Goal: Task Accomplishment & Management: Manage account settings

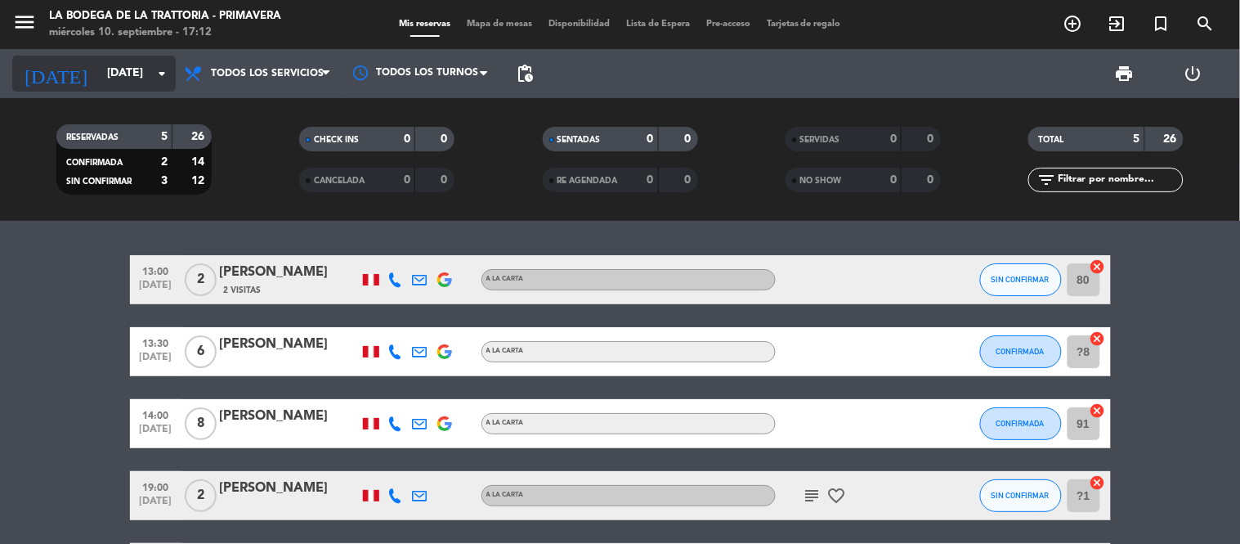
scroll to position [91, 0]
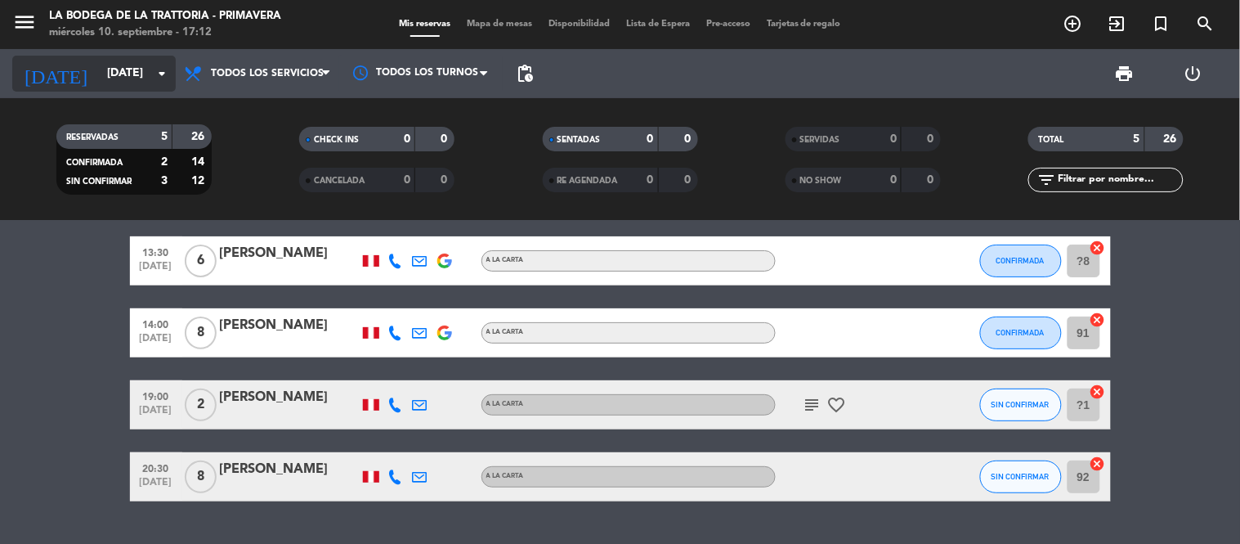
click at [99, 66] on input "[DATE]" at bounding box center [176, 73] width 155 height 29
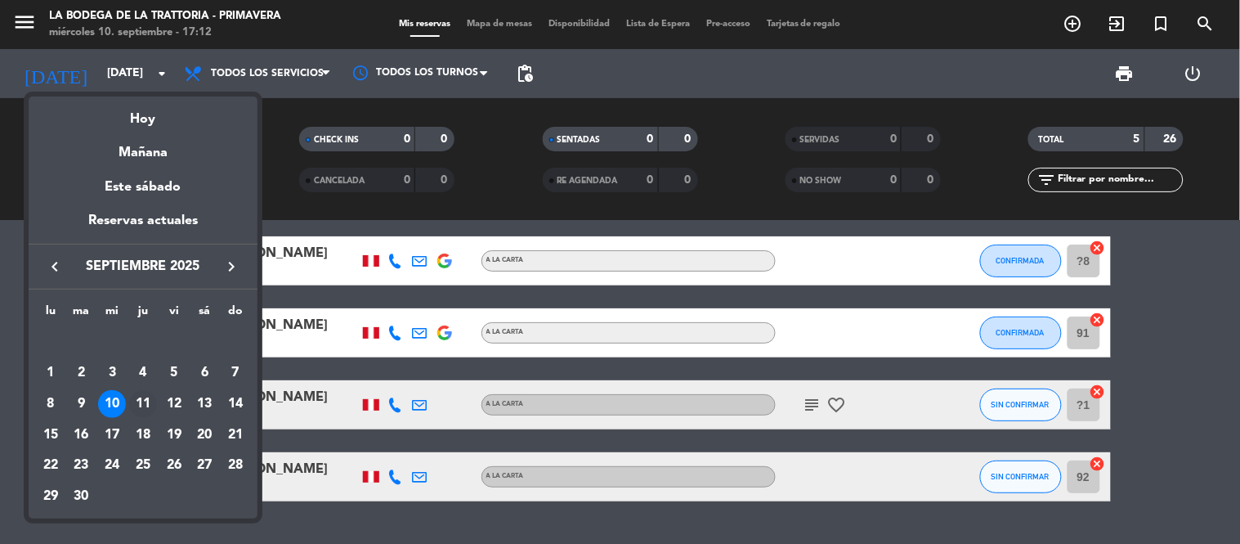
click at [145, 405] on div "11" at bounding box center [143, 404] width 28 height 28
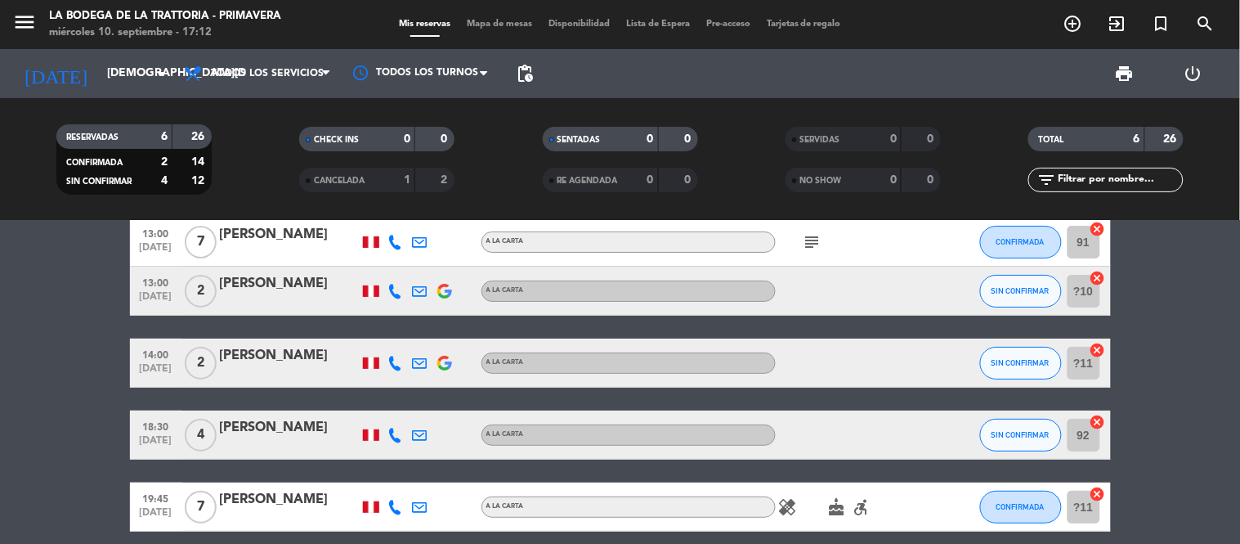
scroll to position [0, 0]
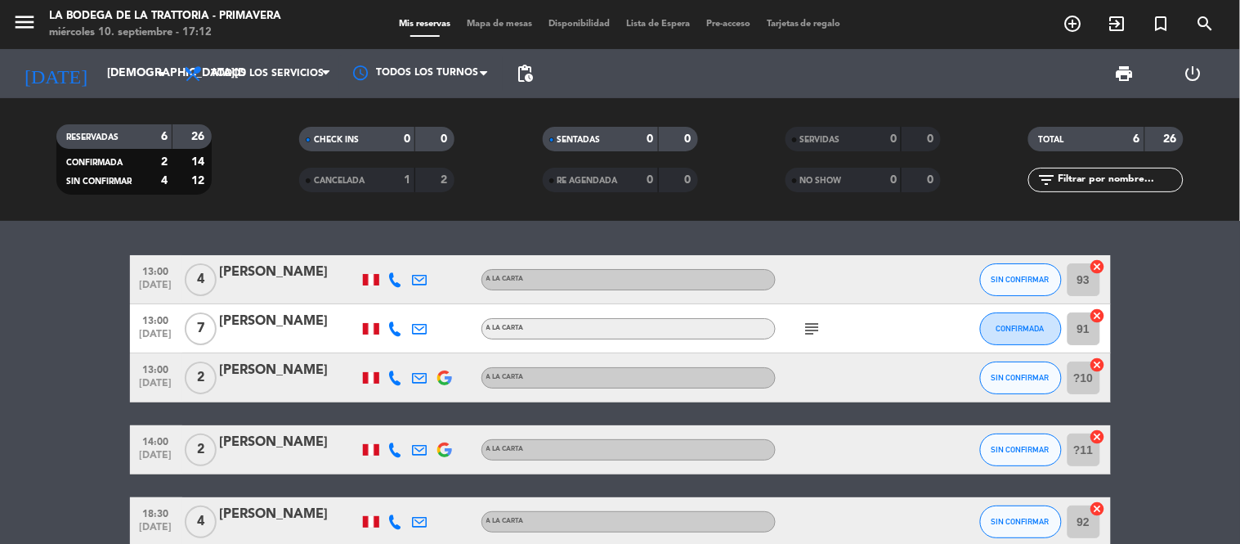
click at [258, 267] on div "[PERSON_NAME]" at bounding box center [289, 272] width 139 height 21
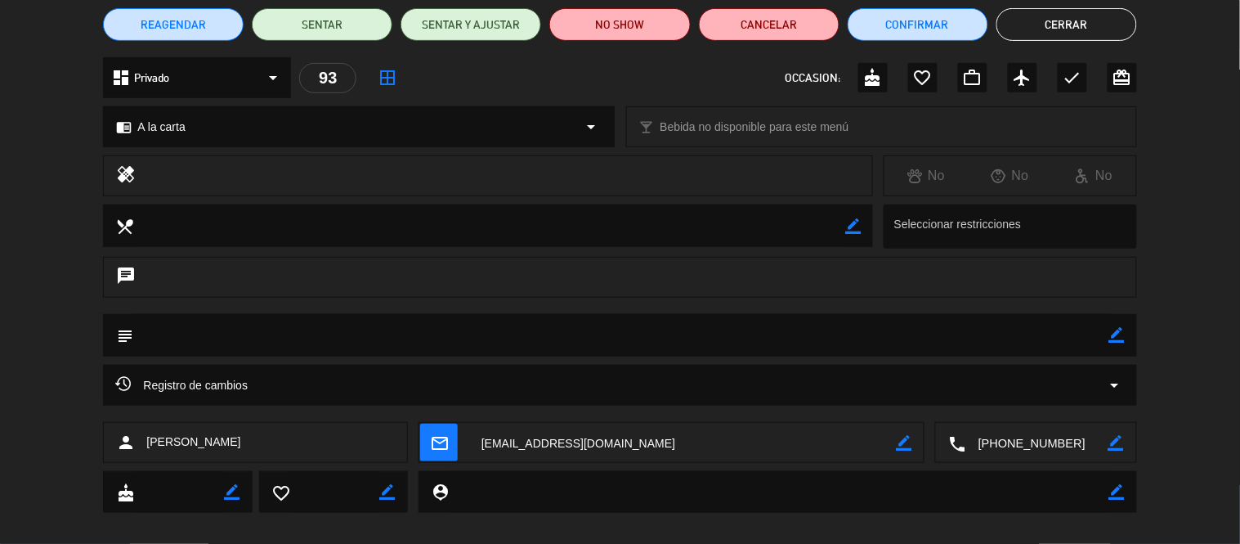
scroll to position [157, 0]
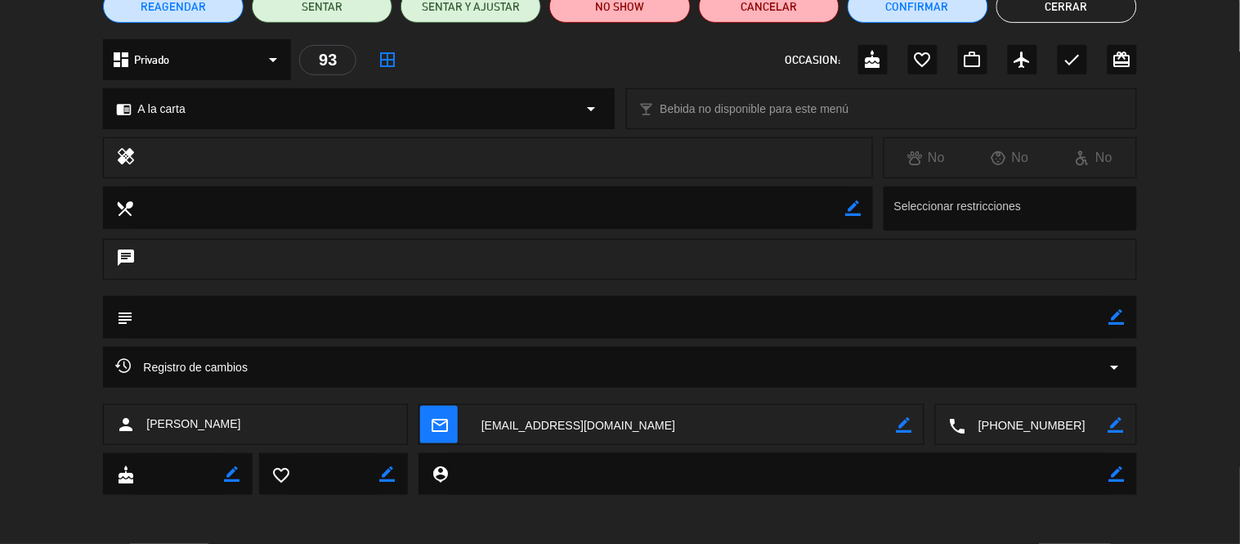
click at [1018, 423] on textarea at bounding box center [1037, 425] width 142 height 41
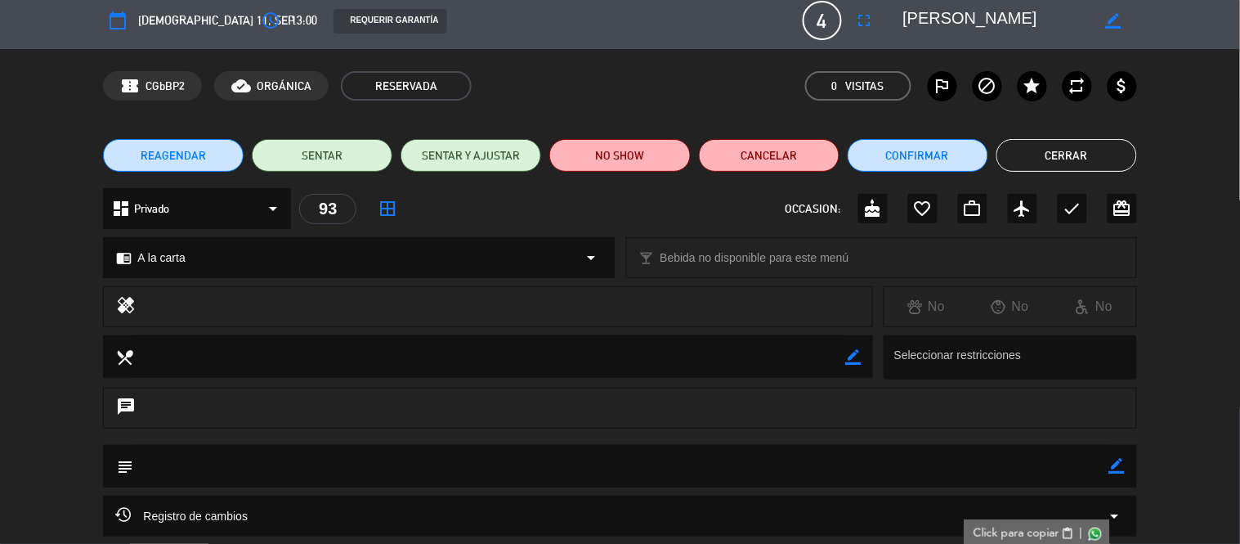
scroll to position [0, 0]
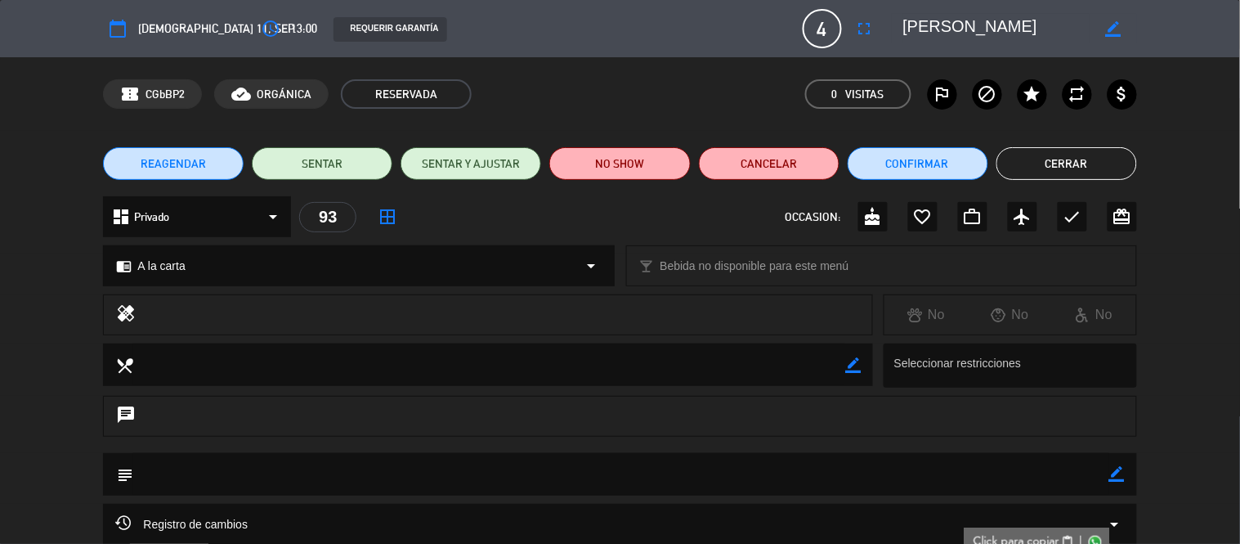
click at [1089, 160] on button "Cerrar" at bounding box center [1067, 163] width 141 height 33
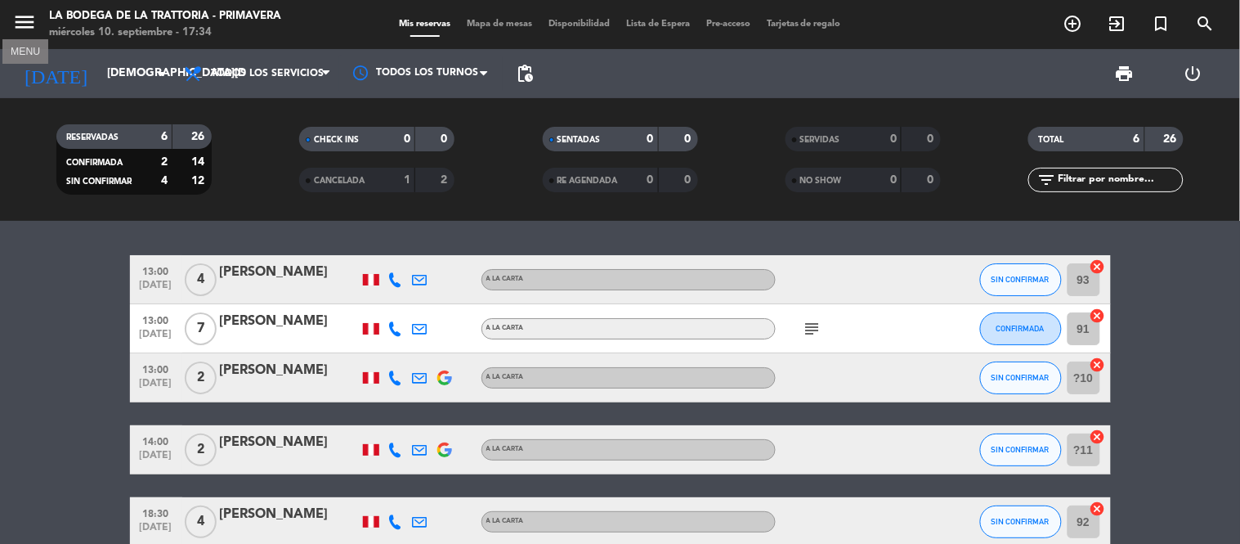
click at [28, 22] on icon "menu" at bounding box center [24, 22] width 25 height 25
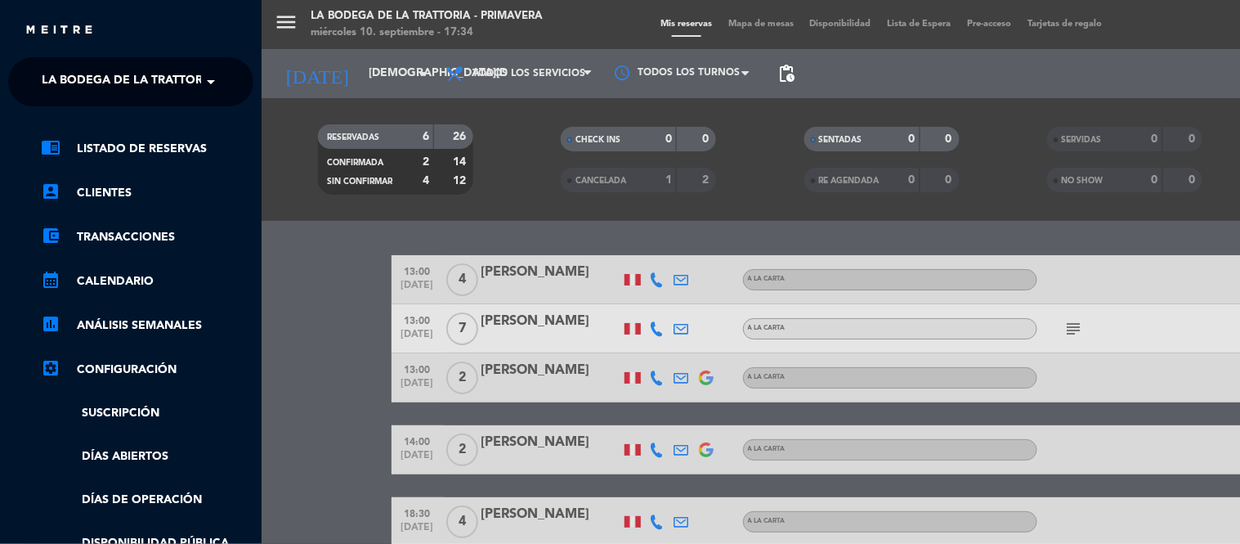
click at [152, 70] on span "La Bodega de la Trattoria - Primavera" at bounding box center [166, 82] width 249 height 34
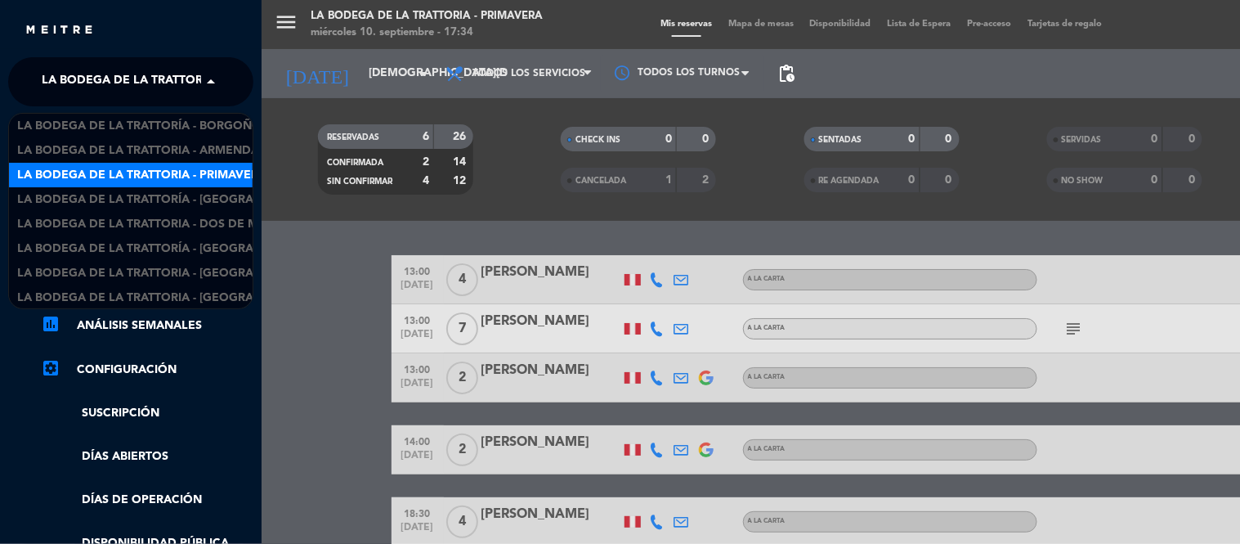
scroll to position [2, 0]
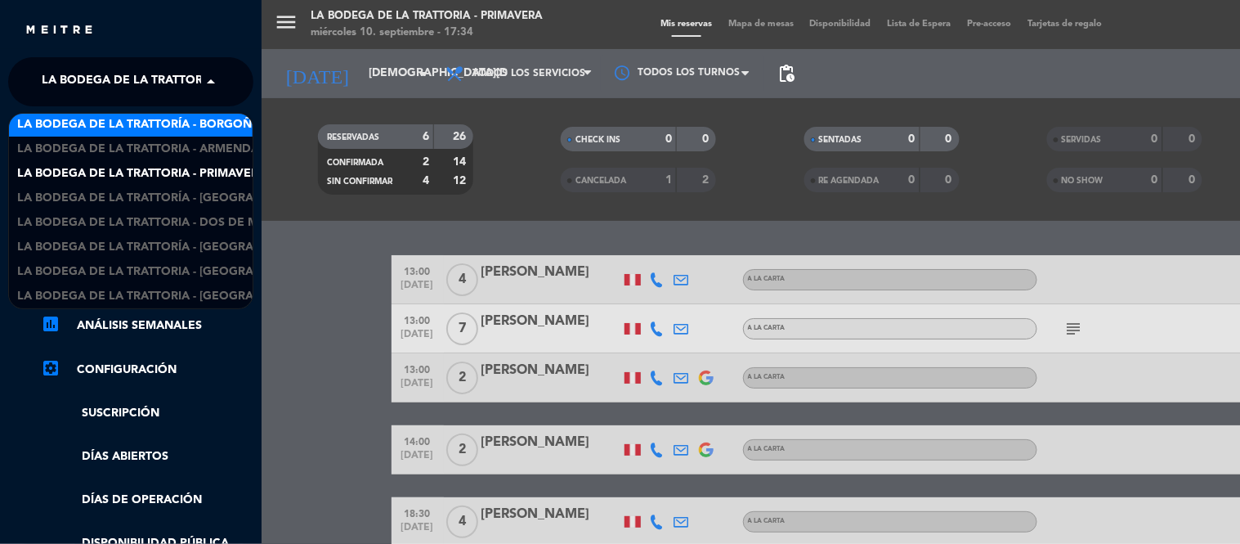
click at [194, 125] on span "La Bodega de la Trattoría - Borgoño" at bounding box center [139, 124] width 244 height 19
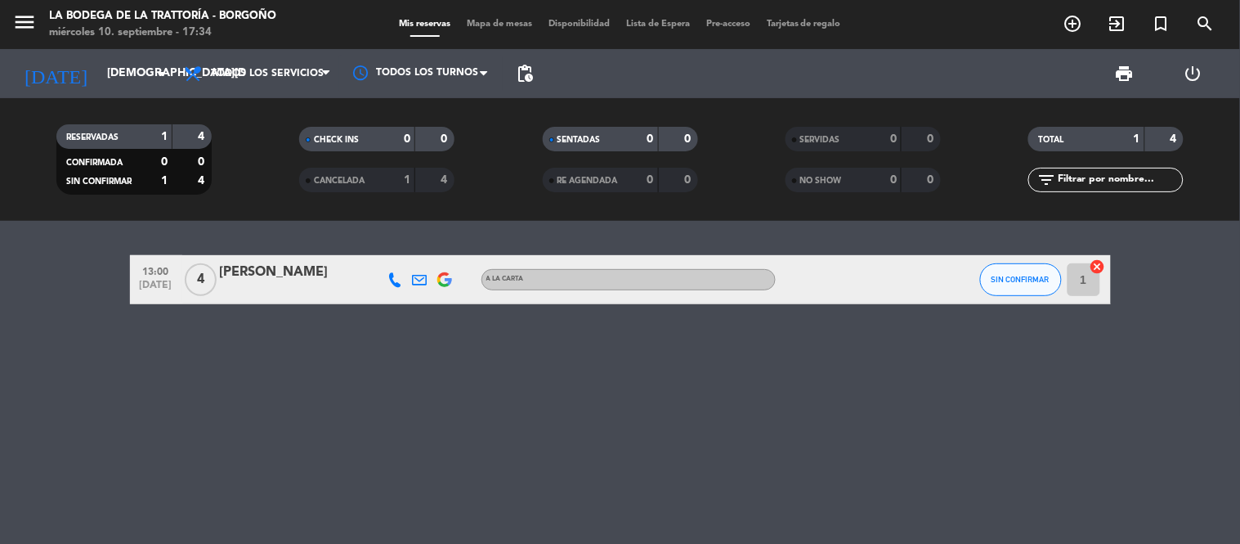
click at [285, 264] on div "[PERSON_NAME]" at bounding box center [289, 272] width 139 height 21
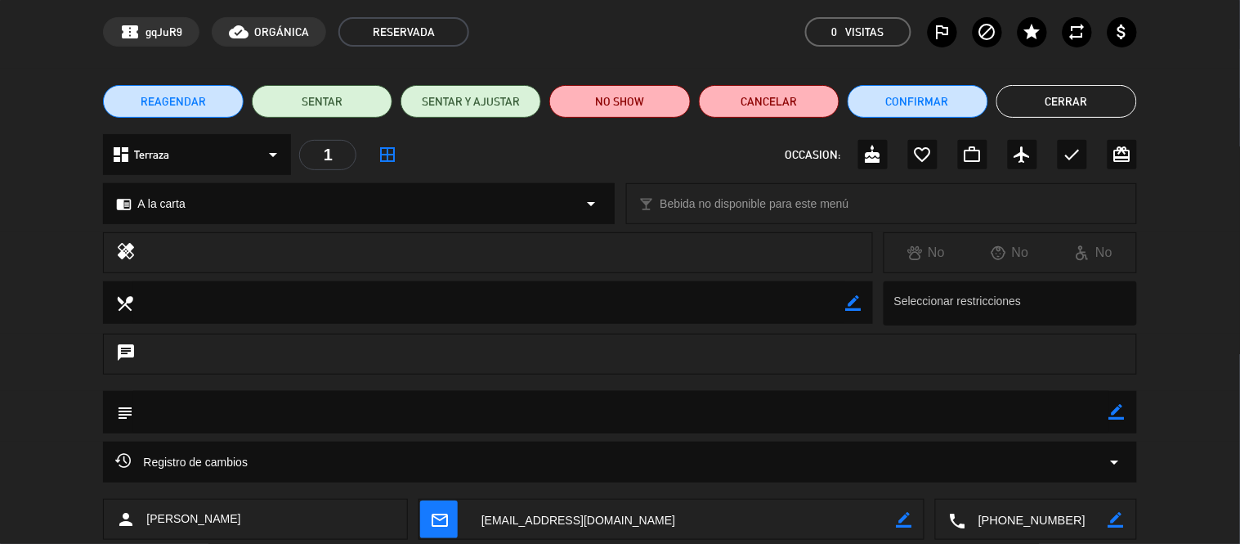
scroll to position [91, 0]
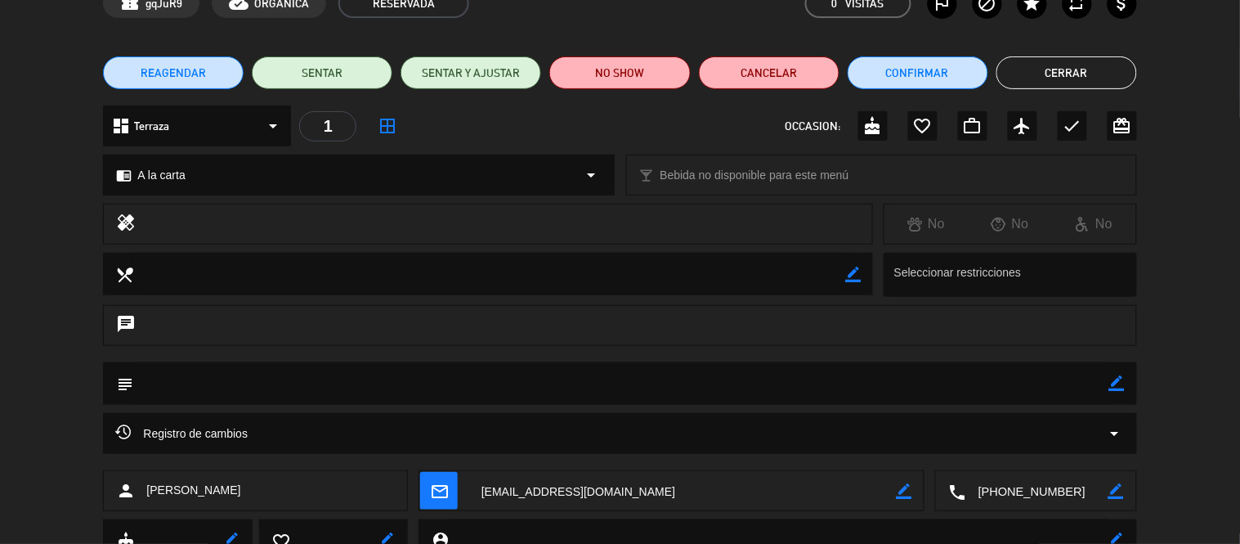
drag, startPoint x: 1057, startPoint y: 496, endPoint x: 1038, endPoint y: 494, distance: 18.9
click at [1055, 495] on textarea at bounding box center [1037, 491] width 142 height 41
click at [634, 483] on textarea at bounding box center [682, 491] width 427 height 41
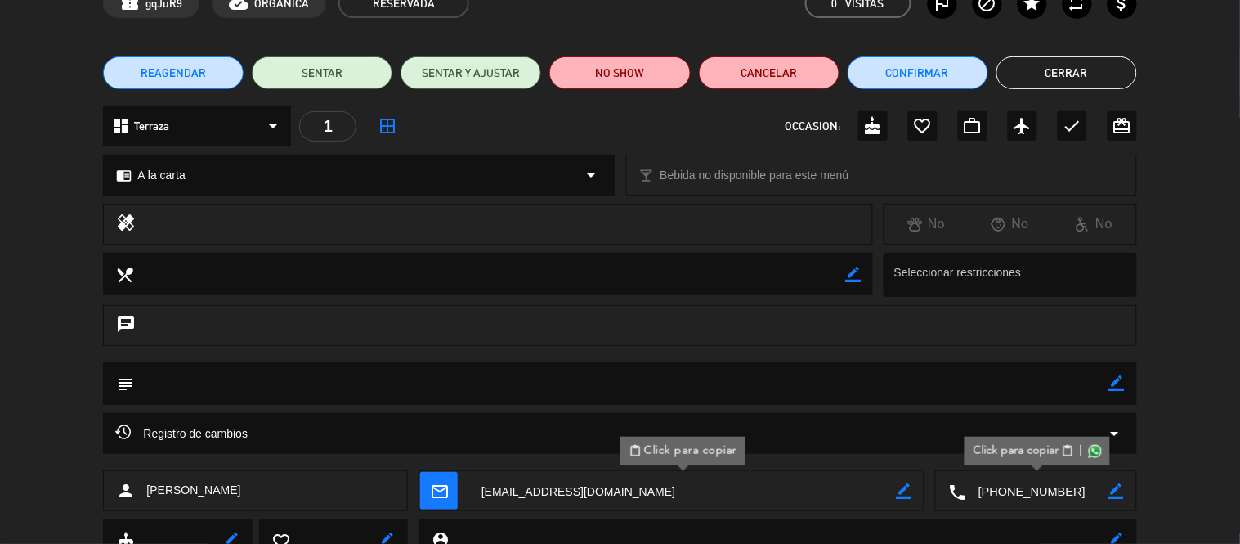
drag, startPoint x: 279, startPoint y: 493, endPoint x: 140, endPoint y: 496, distance: 139.0
click at [140, 496] on div "person [PERSON_NAME]" at bounding box center [255, 490] width 305 height 41
copy div "[PERSON_NAME]"
click at [266, 491] on div "person [PERSON_NAME]" at bounding box center [255, 490] width 305 height 41
drag, startPoint x: 266, startPoint y: 491, endPoint x: 150, endPoint y: 503, distance: 116.8
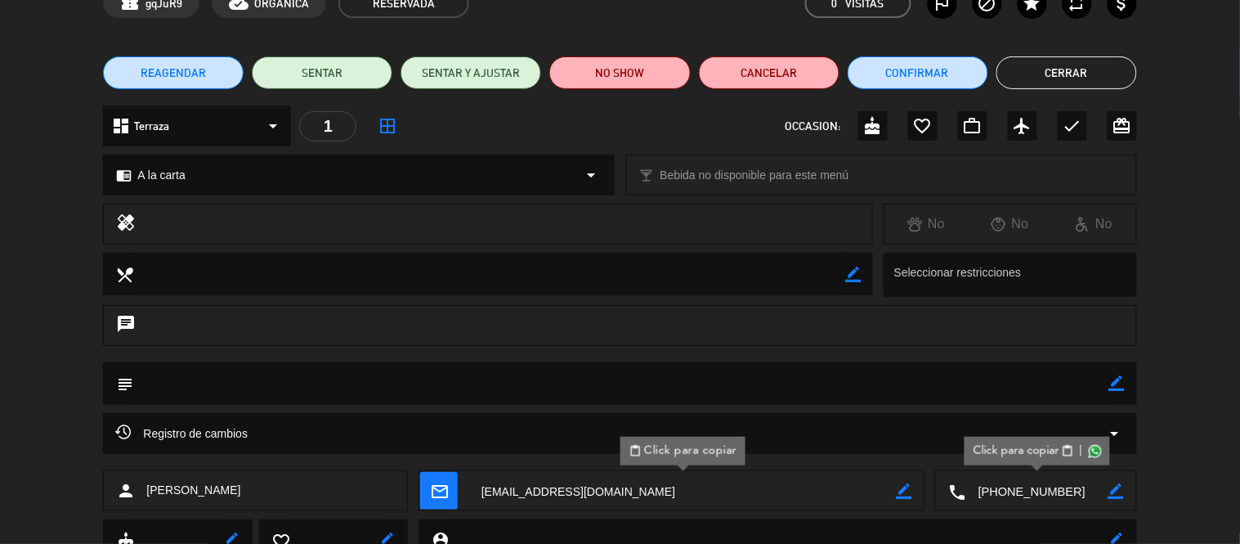
click at [150, 503] on div "person [PERSON_NAME]" at bounding box center [255, 490] width 305 height 41
copy span "[PERSON_NAME]"
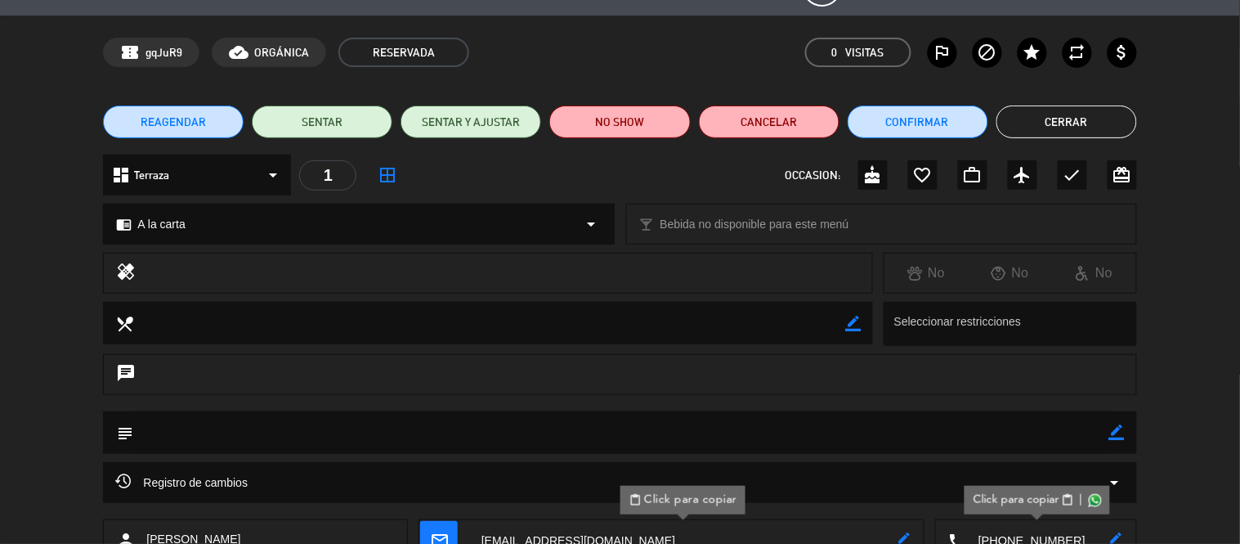
scroll to position [0, 0]
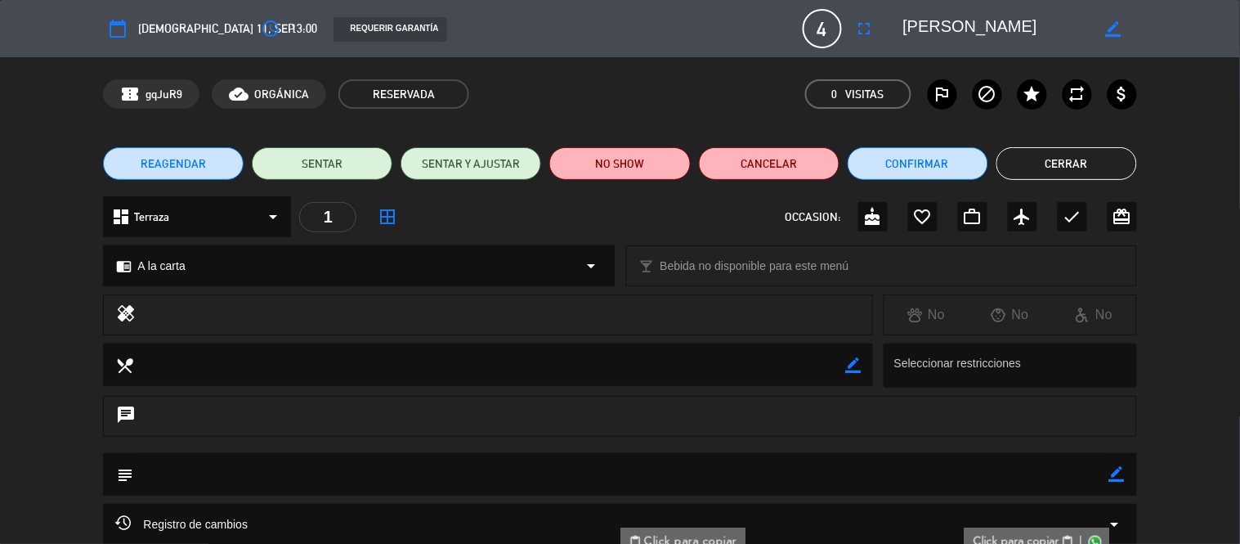
click at [1077, 172] on button "Cerrar" at bounding box center [1067, 163] width 141 height 33
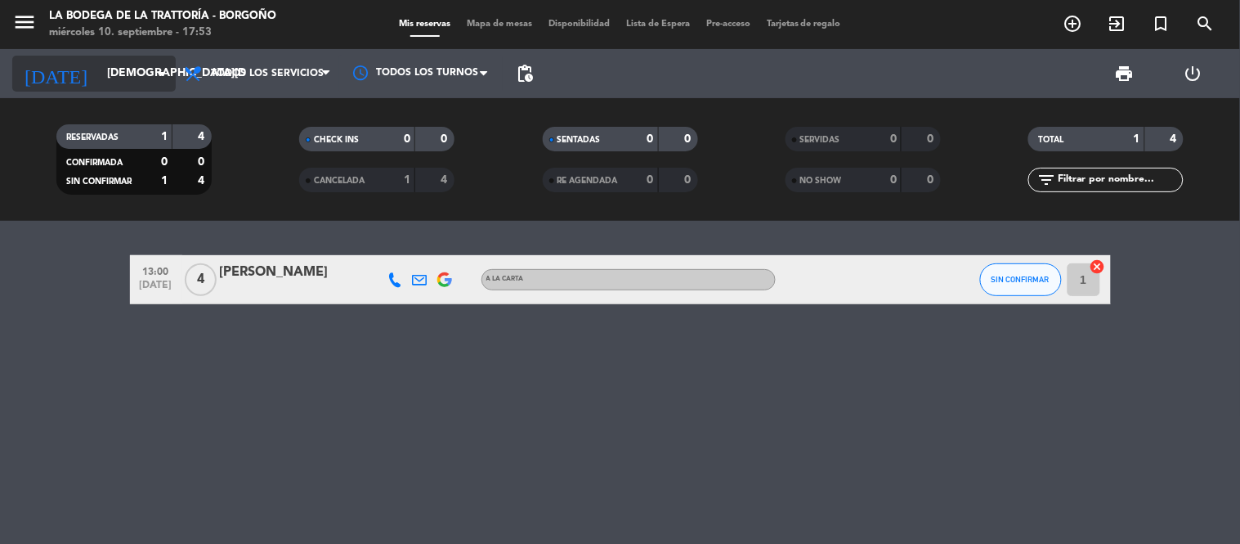
click at [99, 78] on input "[DEMOGRAPHIC_DATA][DATE]" at bounding box center [176, 73] width 155 height 29
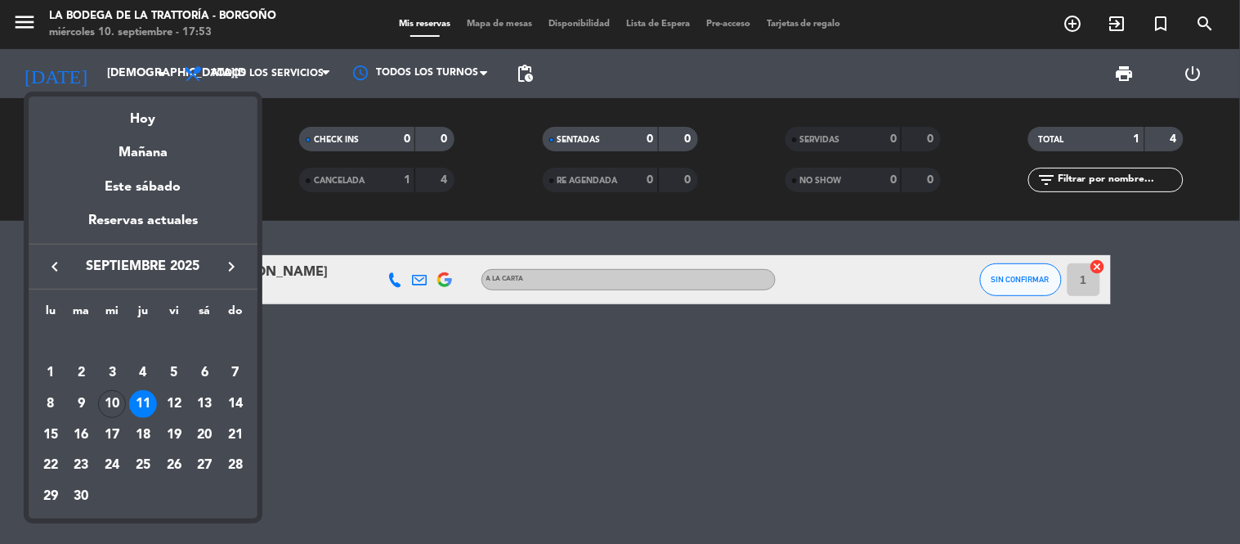
click at [147, 402] on div "11" at bounding box center [143, 404] width 28 height 28
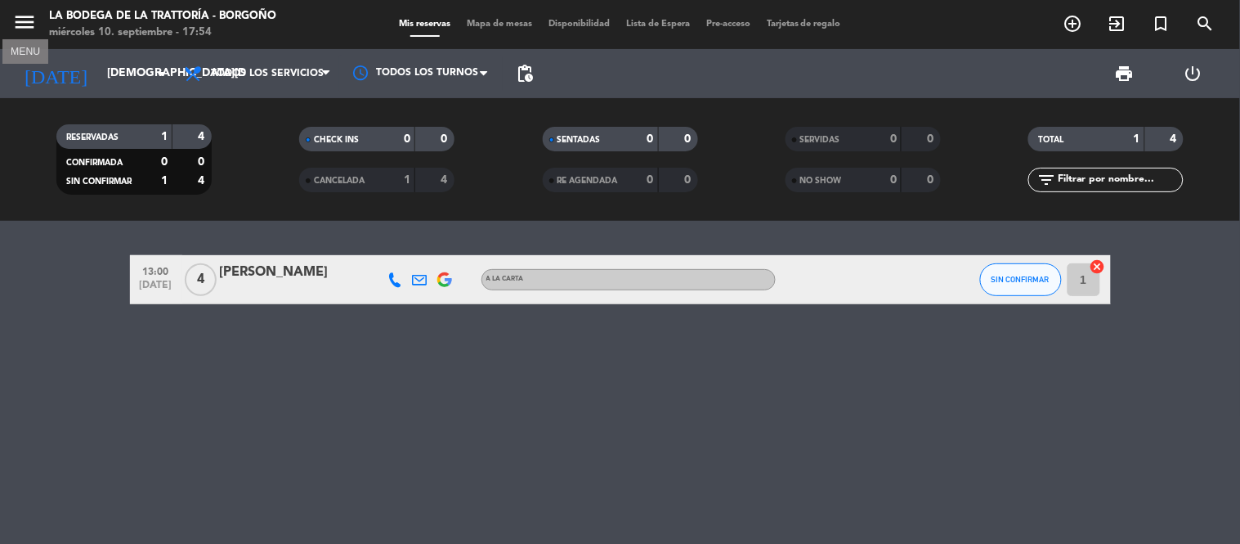
click at [13, 16] on icon "menu" at bounding box center [24, 22] width 25 height 25
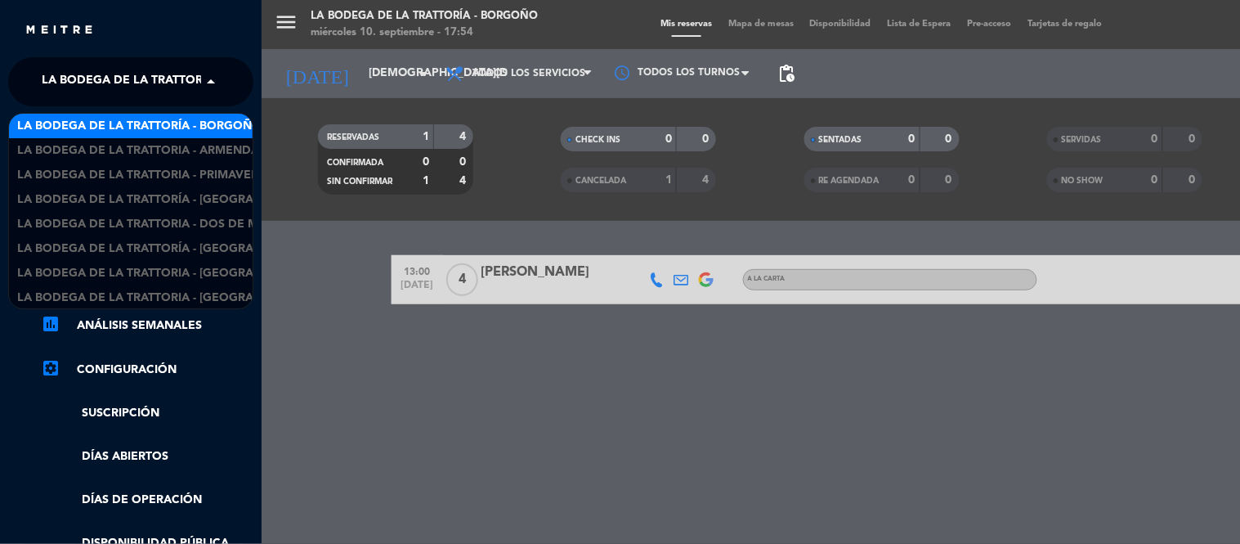
click at [133, 77] on span "La Bodega de la Trattoría - Borgoño" at bounding box center [164, 82] width 244 height 34
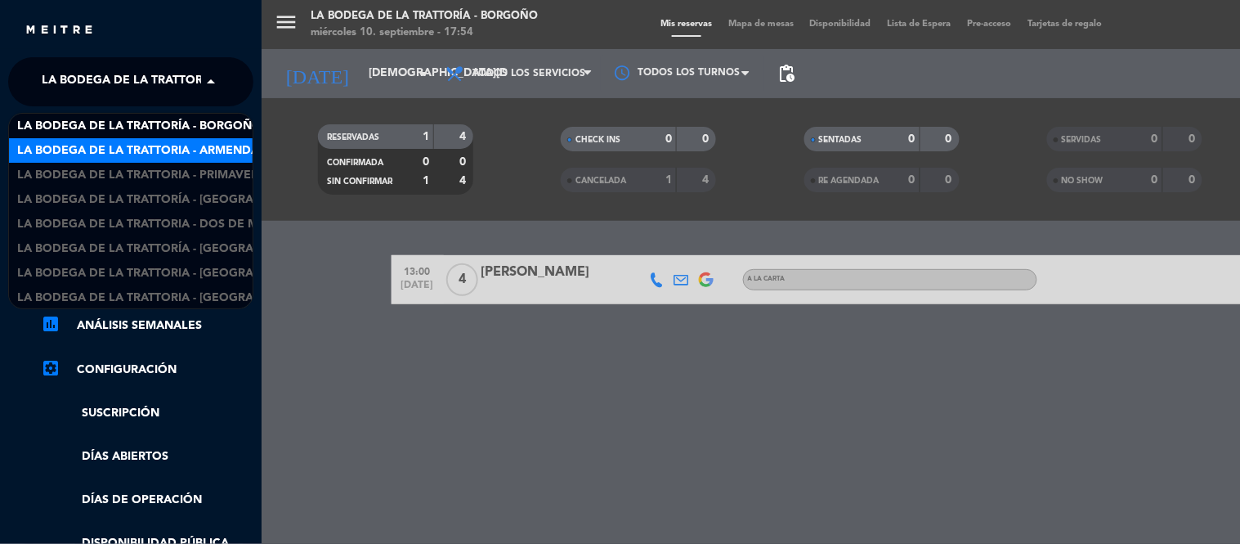
click at [165, 151] on span "La Bodega de la Trattoria - Armendariz" at bounding box center [147, 150] width 260 height 19
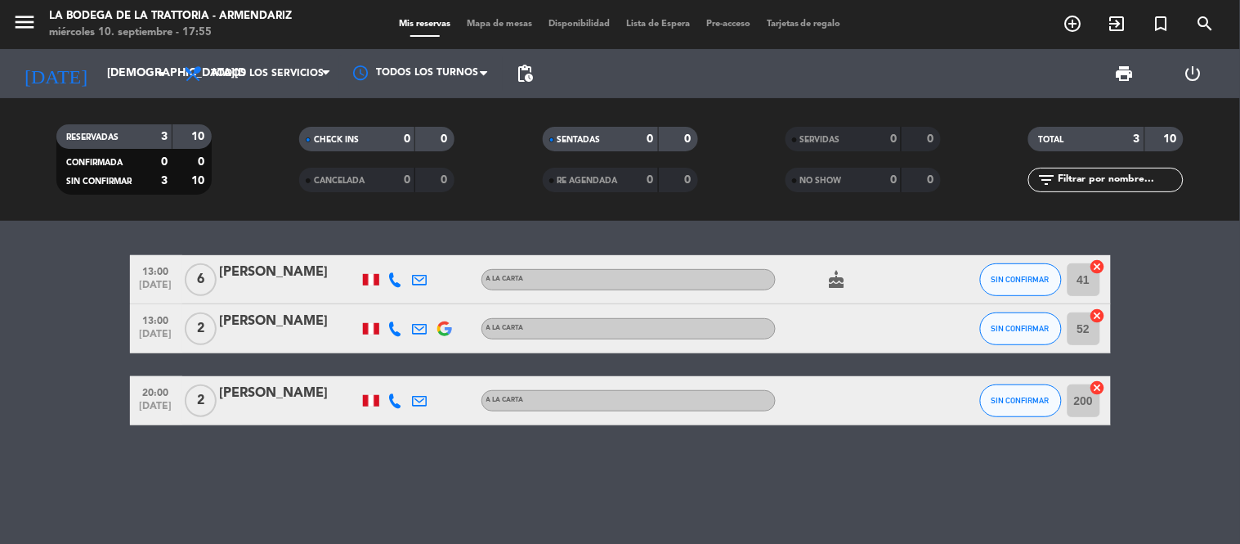
click at [44, 25] on span "menu" at bounding box center [30, 25] width 37 height 38
click at [22, 14] on icon "menu" at bounding box center [24, 22] width 25 height 25
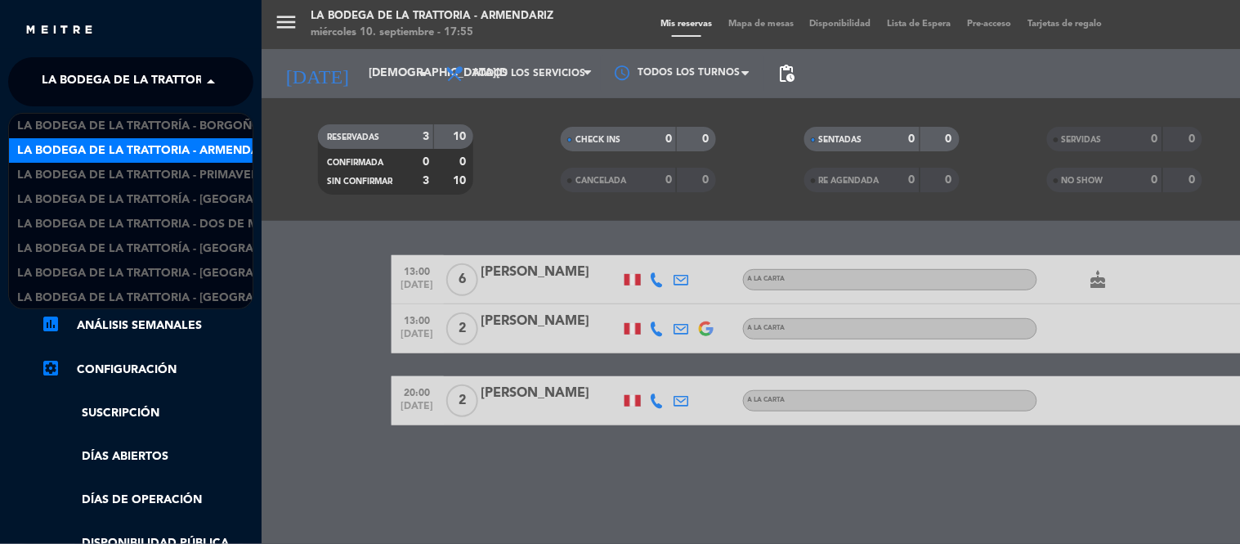
click at [201, 83] on span at bounding box center [215, 82] width 28 height 34
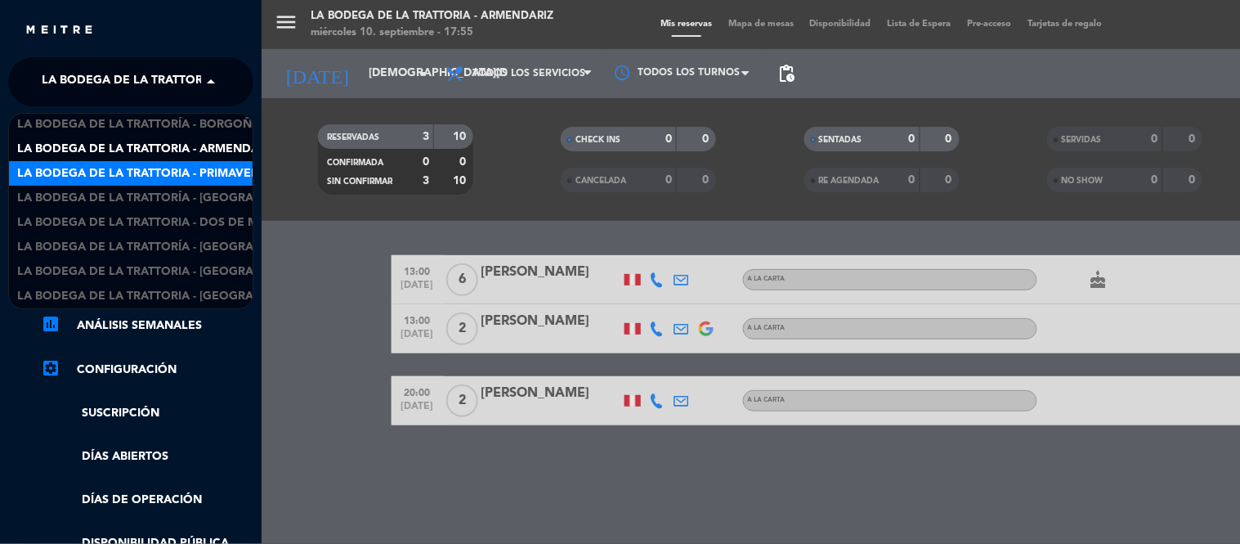
click at [218, 162] on div "La Bodega de la Trattoria - Primavera" at bounding box center [131, 173] width 244 height 25
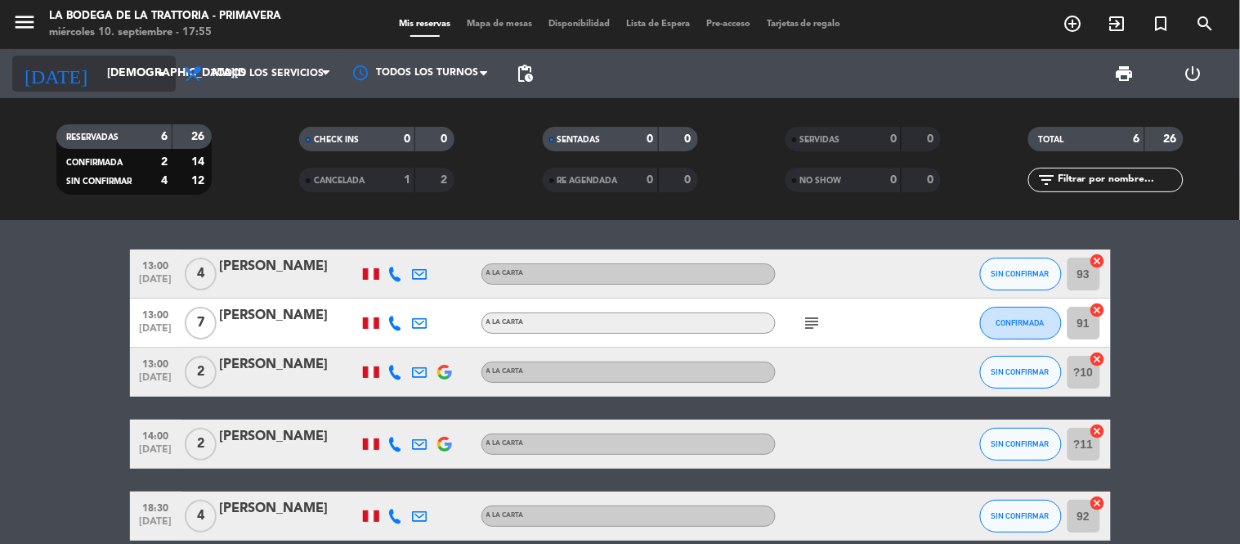
scroll to position [0, 0]
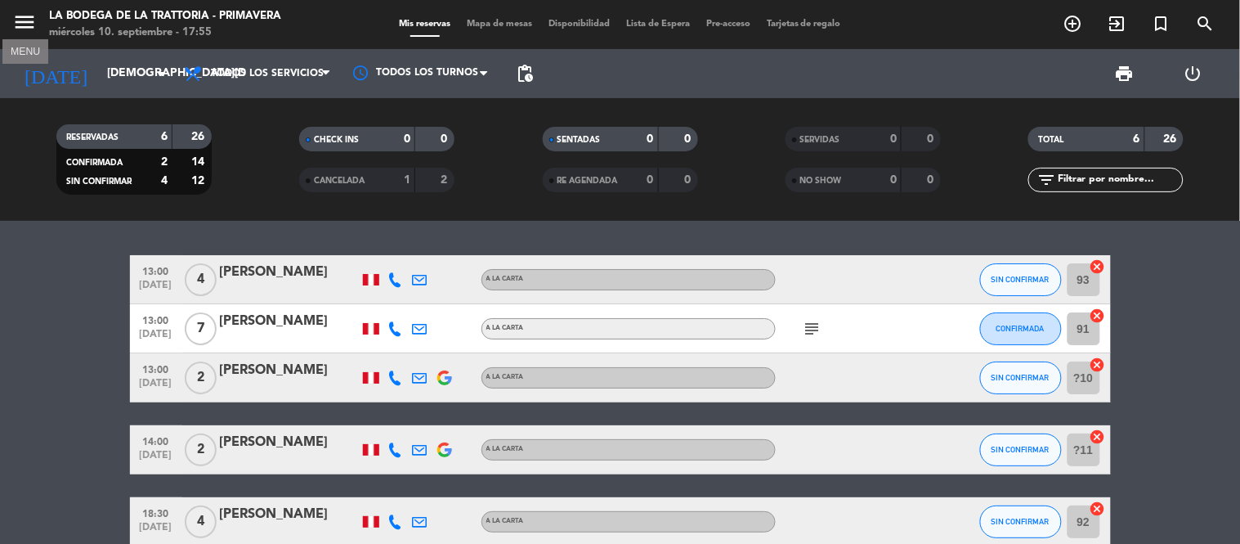
click at [34, 20] on icon "menu" at bounding box center [24, 22] width 25 height 25
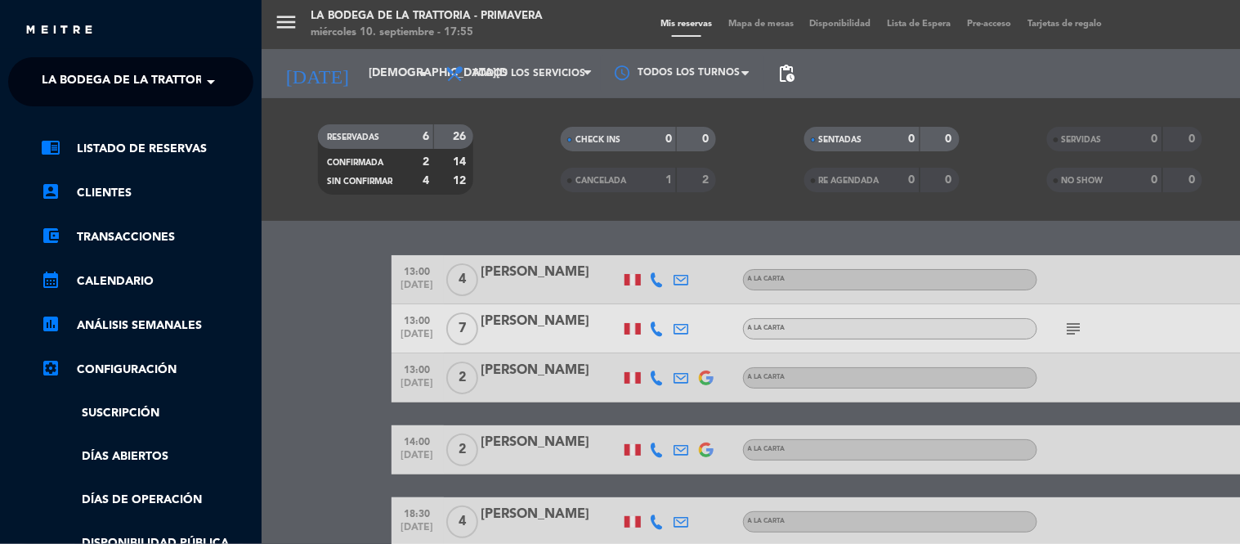
click at [215, 67] on span at bounding box center [215, 82] width 28 height 34
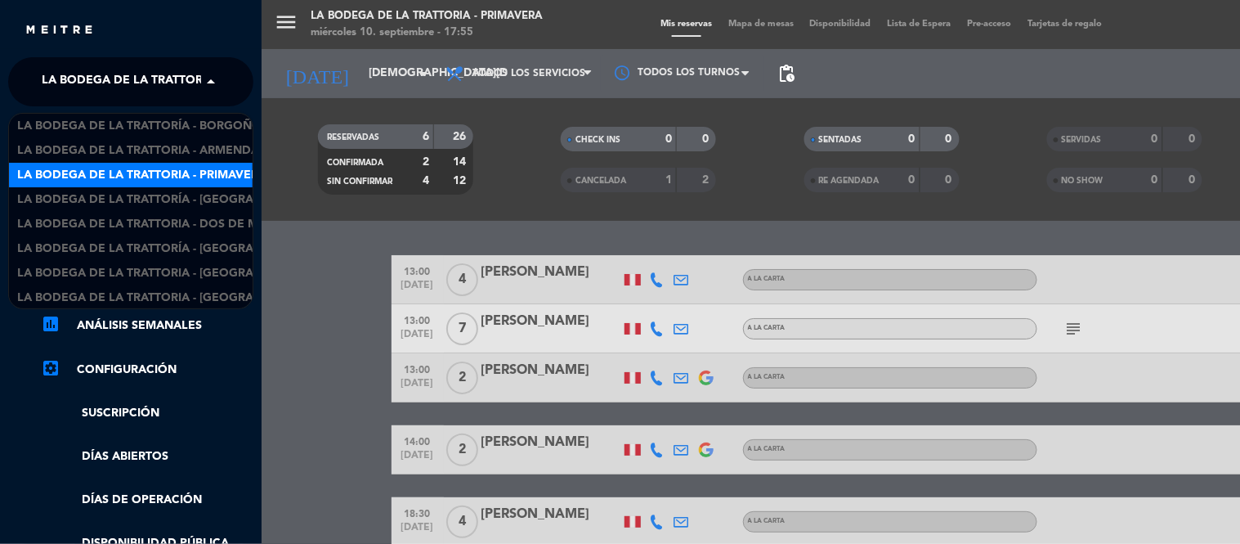
scroll to position [2, 0]
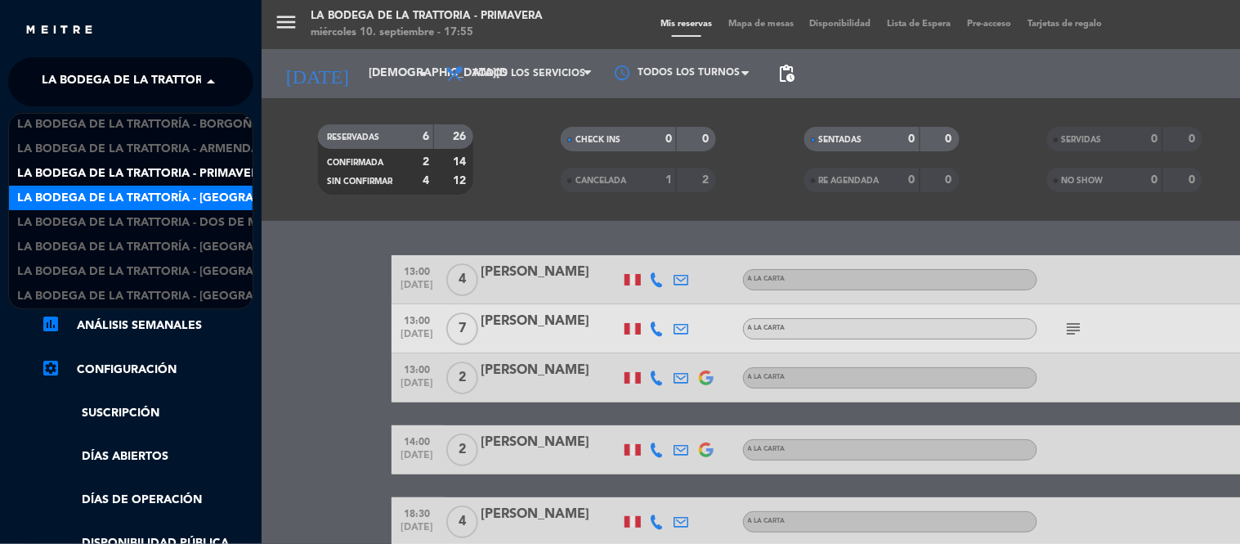
click at [210, 191] on span "La Bodega de la Trattoría - [GEOGRAPHIC_DATA]" at bounding box center [168, 198] width 303 height 19
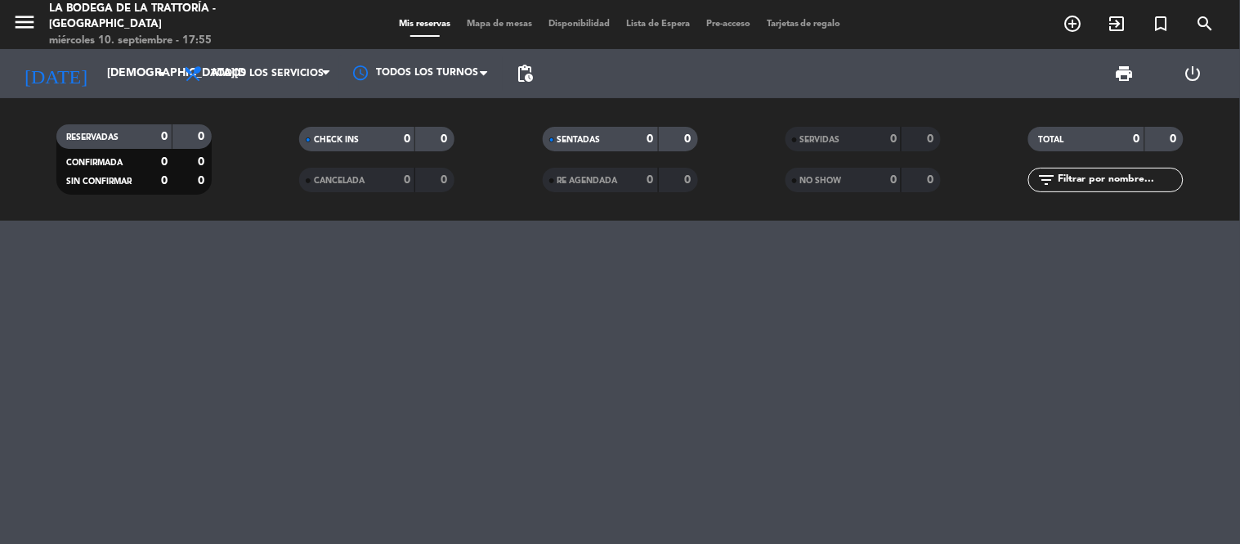
drag, startPoint x: 18, startPoint y: 7, endPoint x: 34, endPoint y: 19, distance: 19.8
click at [20, 11] on span "menu" at bounding box center [30, 25] width 37 height 38
click at [34, 19] on icon "menu" at bounding box center [24, 22] width 25 height 25
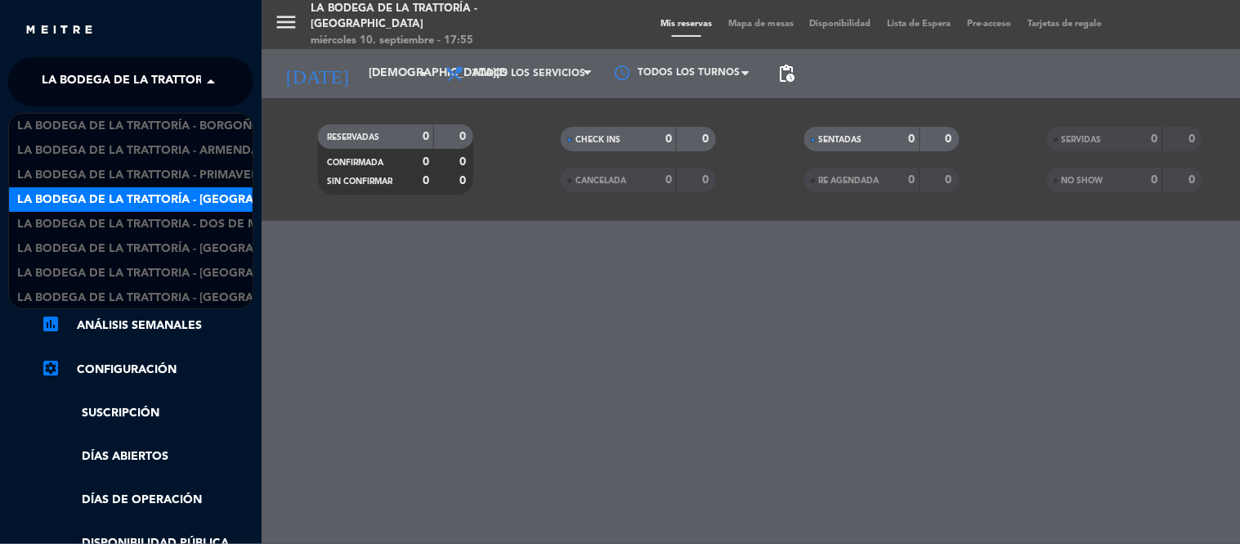
click at [209, 91] on span at bounding box center [215, 82] width 28 height 34
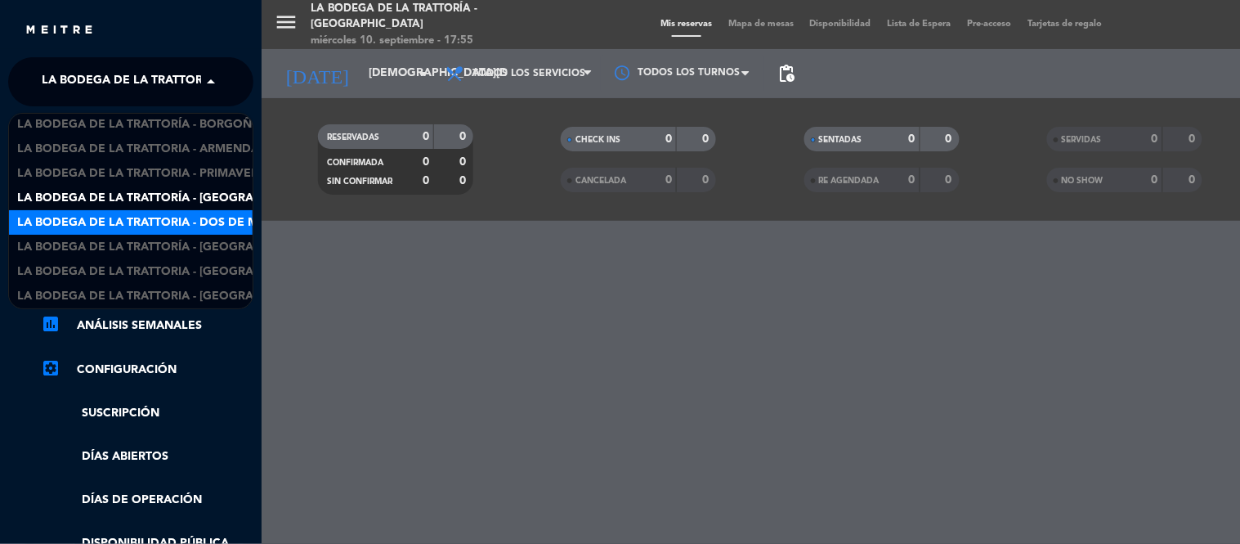
click at [204, 225] on span "La Bodega de la Trattoria - Dos de Mayo" at bounding box center [150, 222] width 266 height 19
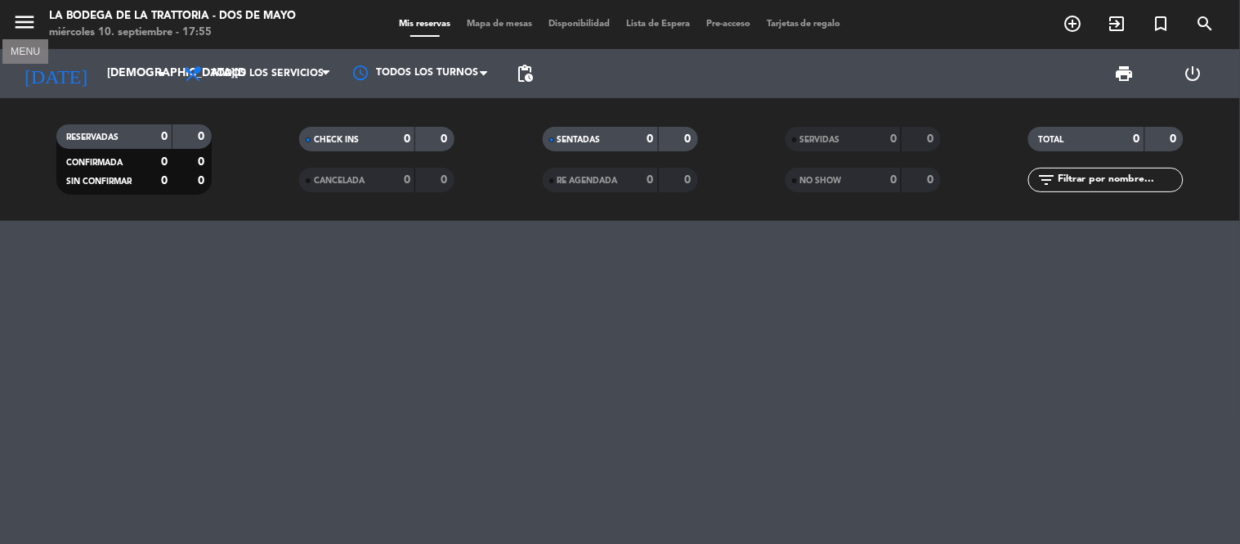
click at [29, 16] on icon "menu" at bounding box center [24, 22] width 25 height 25
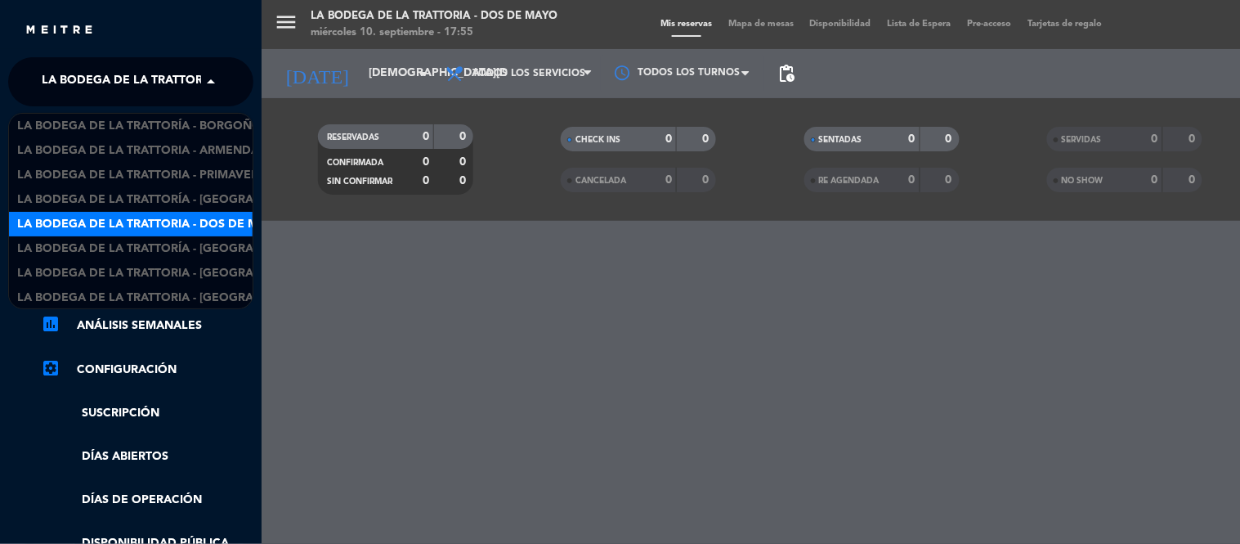
click at [217, 79] on span at bounding box center [215, 82] width 28 height 34
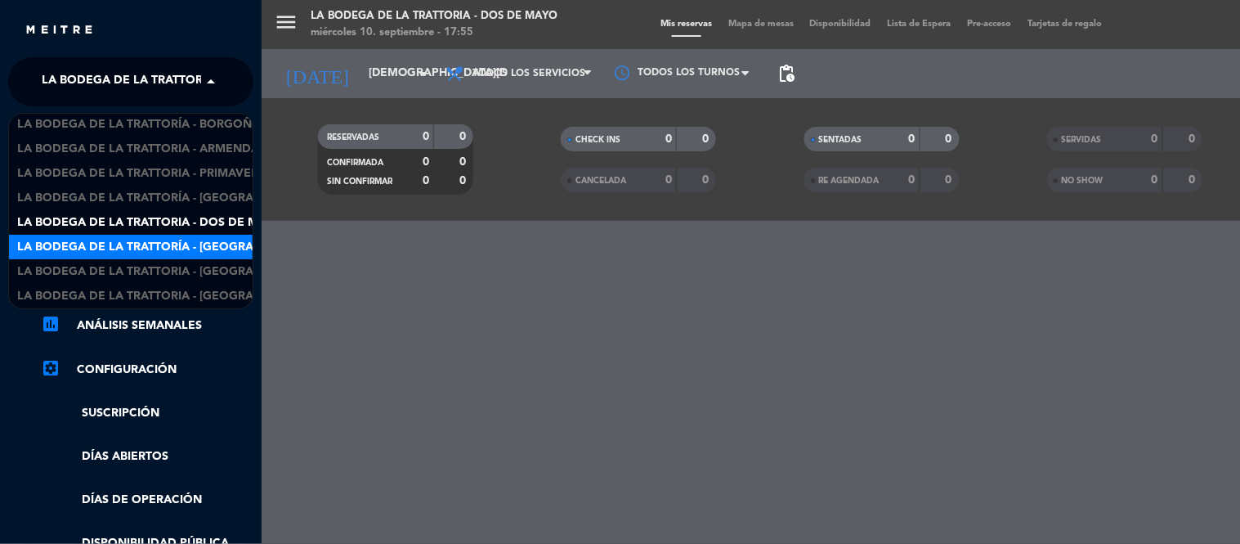
click at [209, 240] on span "La Bodega de la Trattoría - [GEOGRAPHIC_DATA]" at bounding box center [168, 247] width 303 height 19
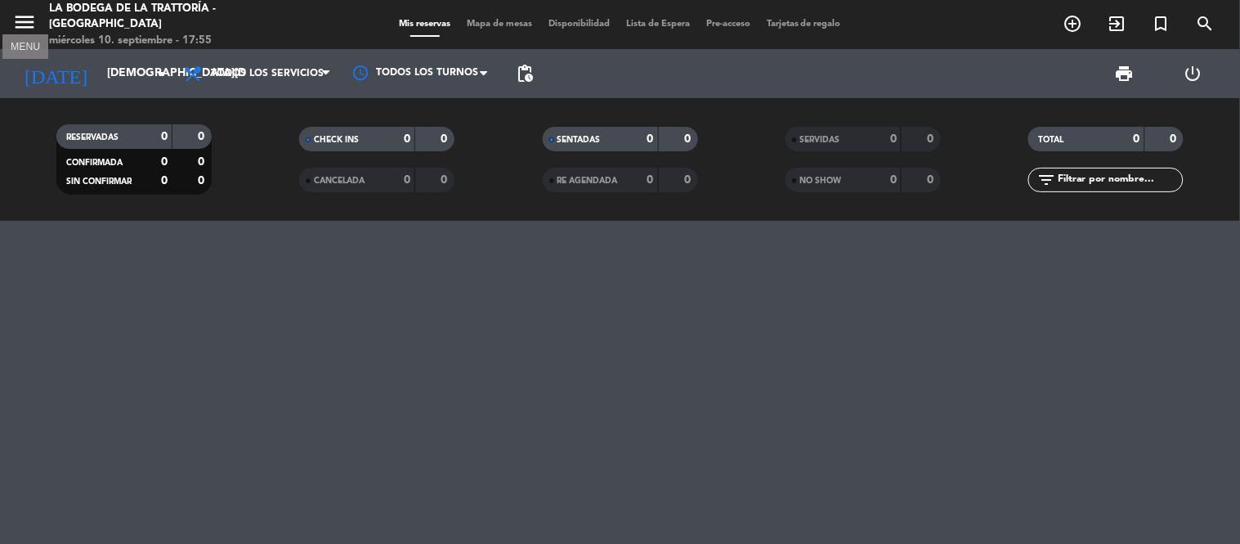
click at [15, 19] on icon "menu" at bounding box center [24, 22] width 25 height 25
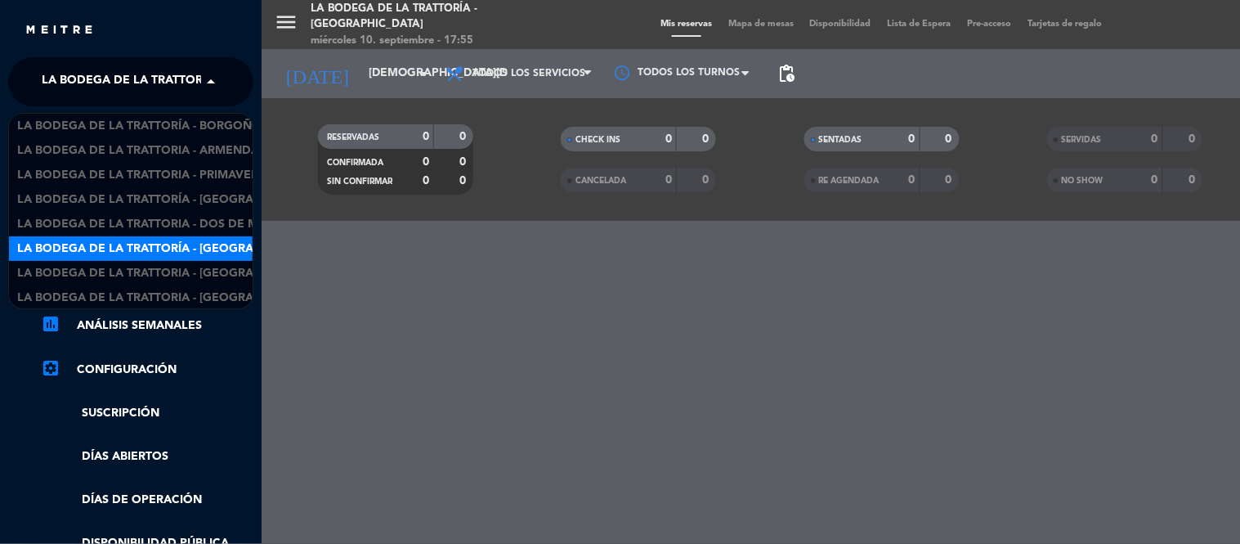
click at [158, 70] on span "La Bodega de la Trattoría - [GEOGRAPHIC_DATA]" at bounding box center [193, 82] width 303 height 34
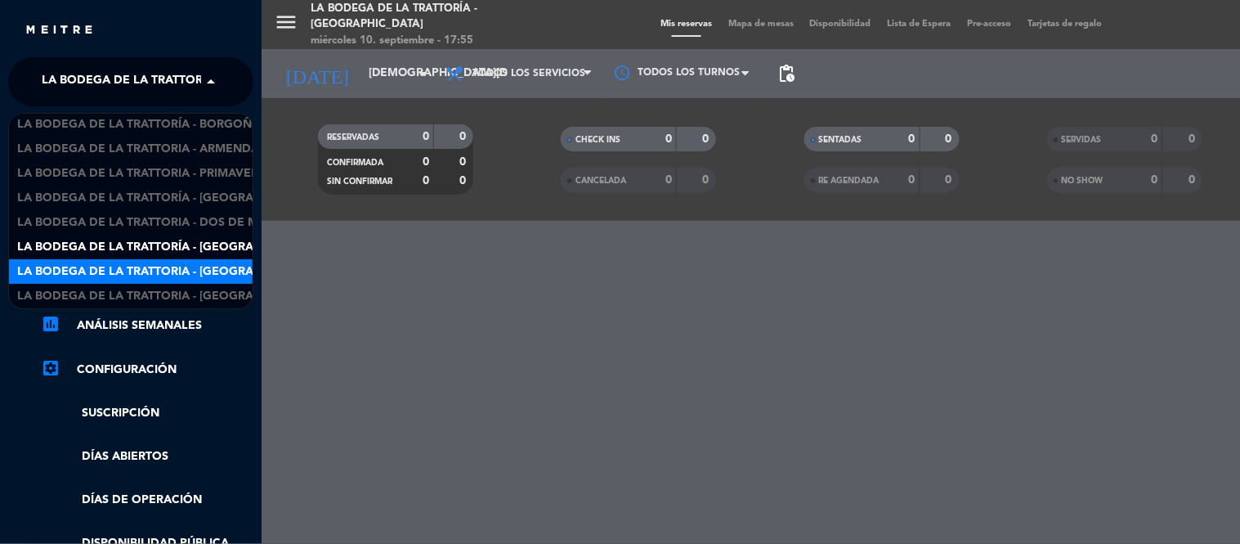
click at [200, 266] on span "La Bodega de la Trattoria - [GEOGRAPHIC_DATA]" at bounding box center [168, 271] width 303 height 19
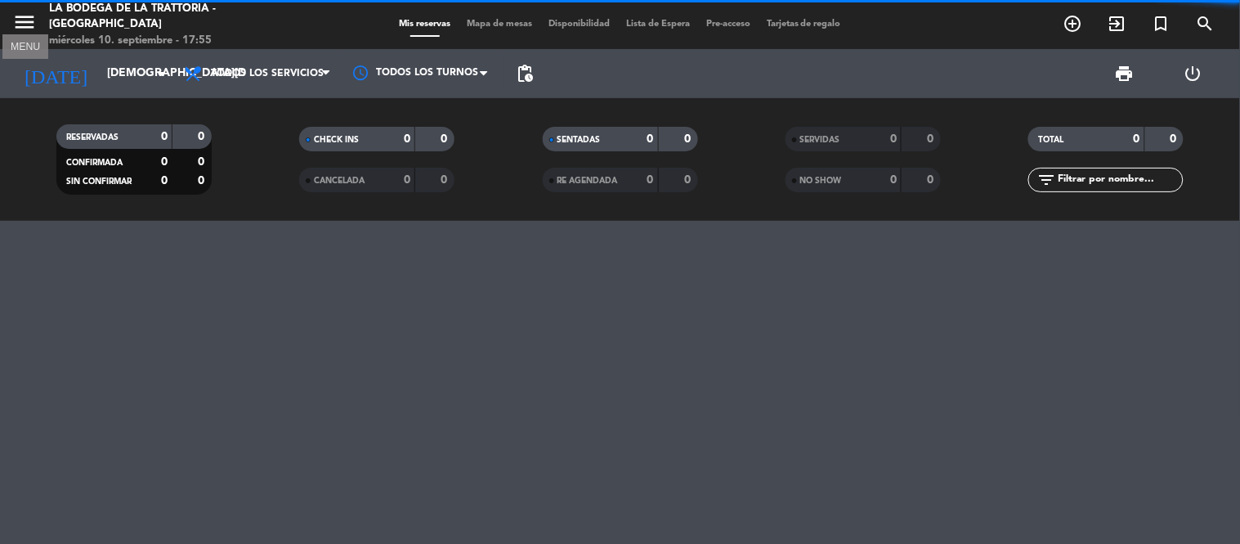
click at [20, 20] on icon "menu" at bounding box center [24, 22] width 25 height 25
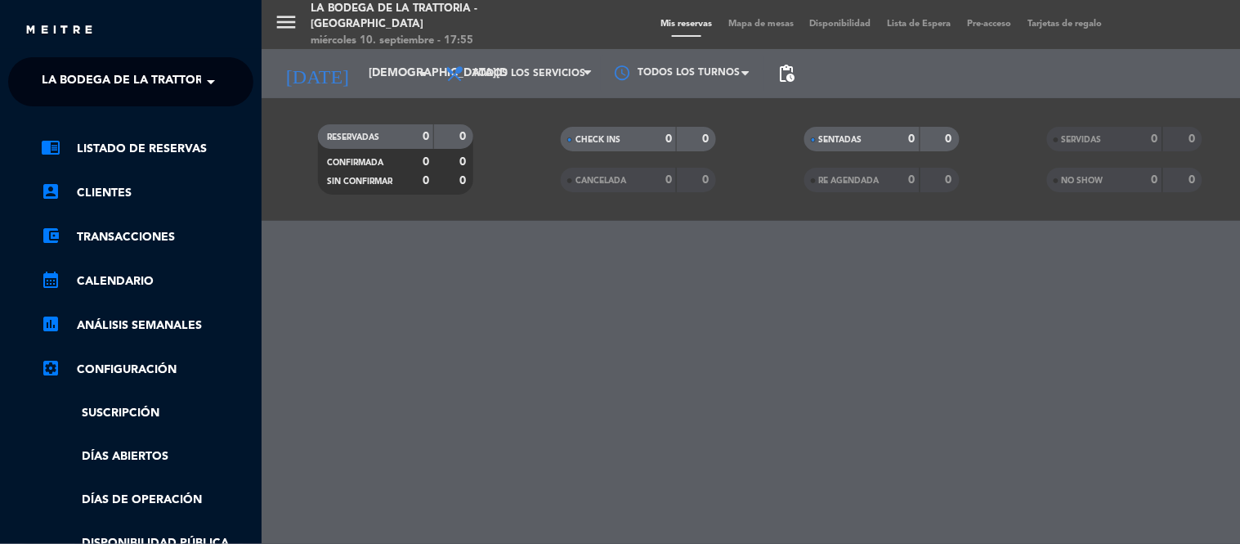
click at [224, 82] on span at bounding box center [215, 82] width 28 height 34
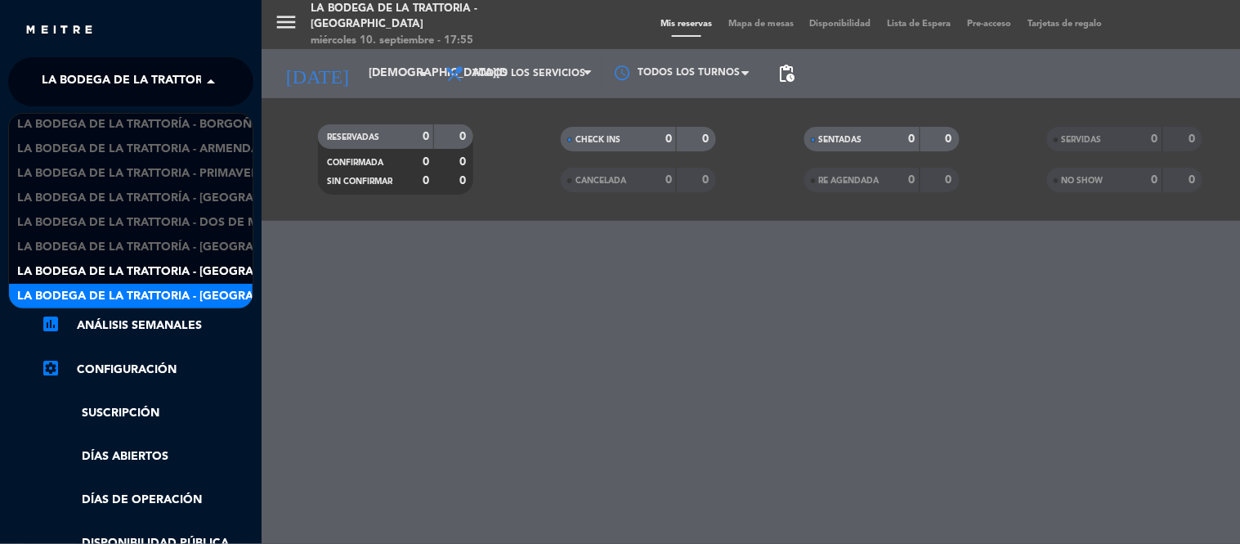
click at [209, 293] on span "La Bodega de la Trattoria - [GEOGRAPHIC_DATA]" at bounding box center [168, 296] width 303 height 19
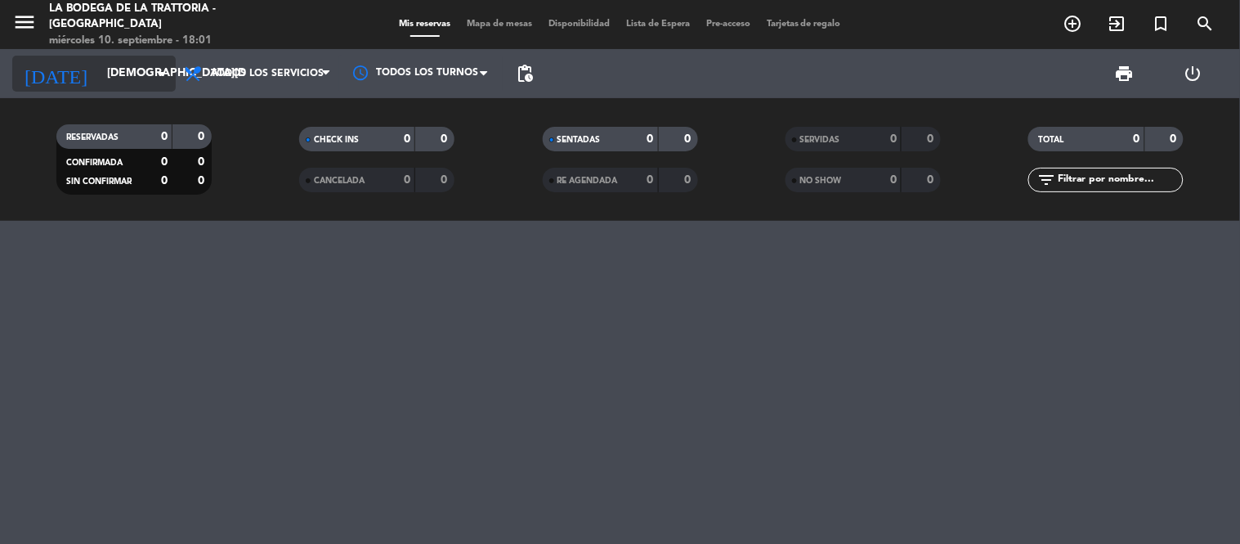
click at [99, 69] on input "[DEMOGRAPHIC_DATA][DATE]" at bounding box center [176, 73] width 155 height 29
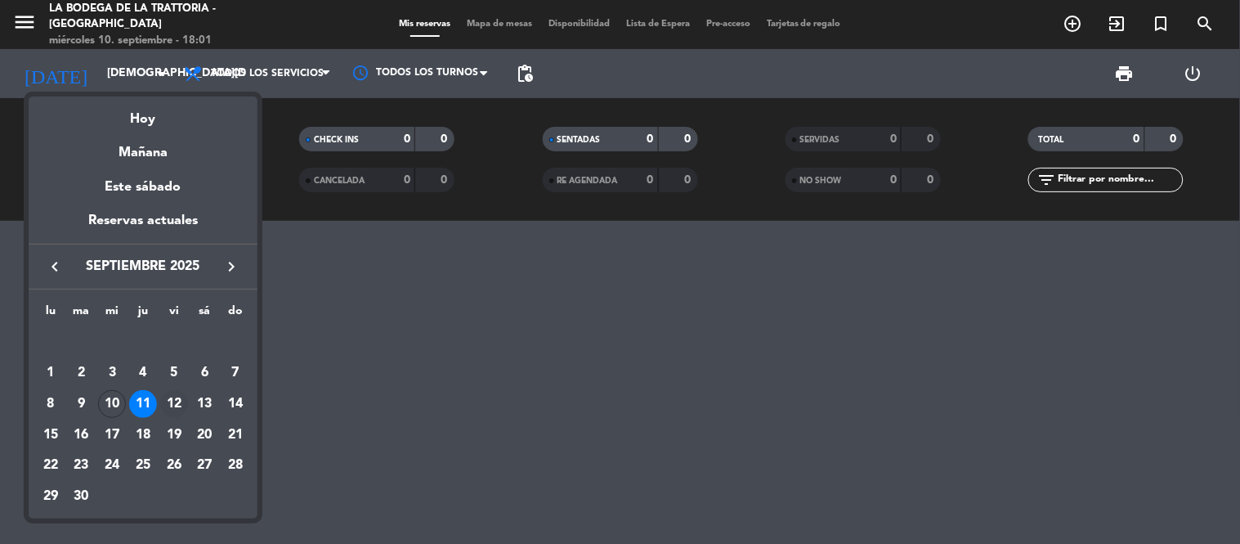
click at [173, 401] on div "12" at bounding box center [174, 404] width 28 height 28
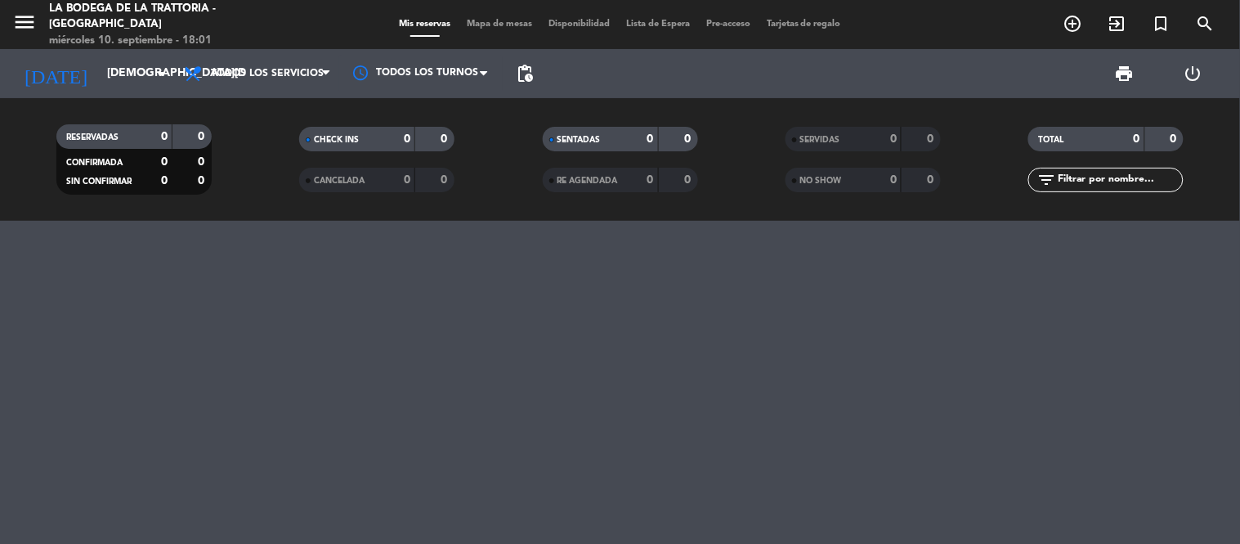
type input "[DATE]"
click at [20, 23] on icon "menu" at bounding box center [24, 22] width 25 height 25
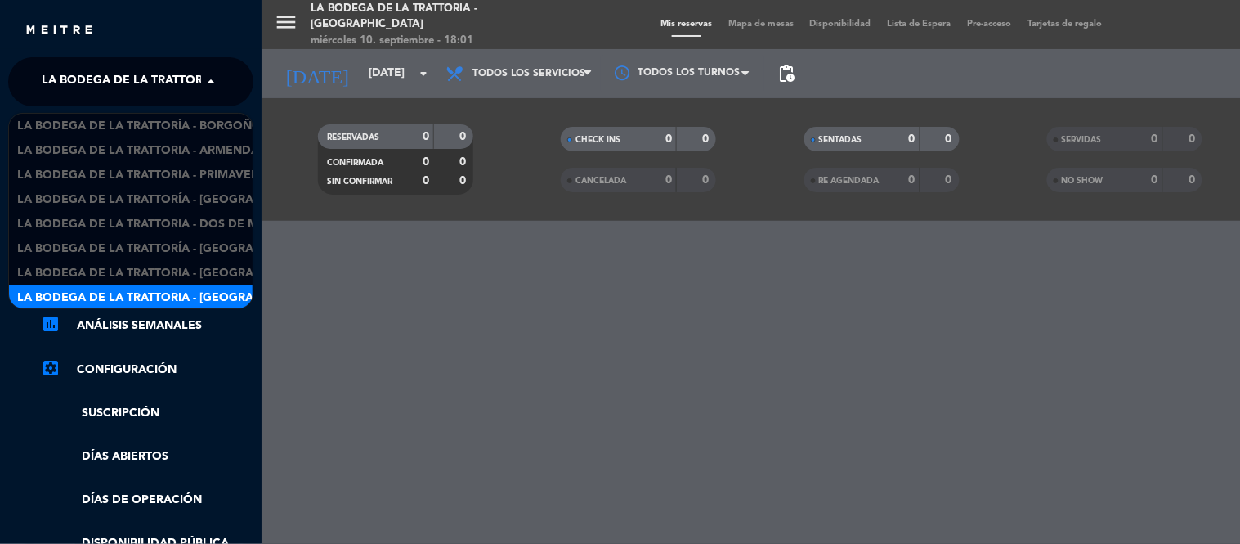
click at [206, 78] on span at bounding box center [215, 82] width 28 height 34
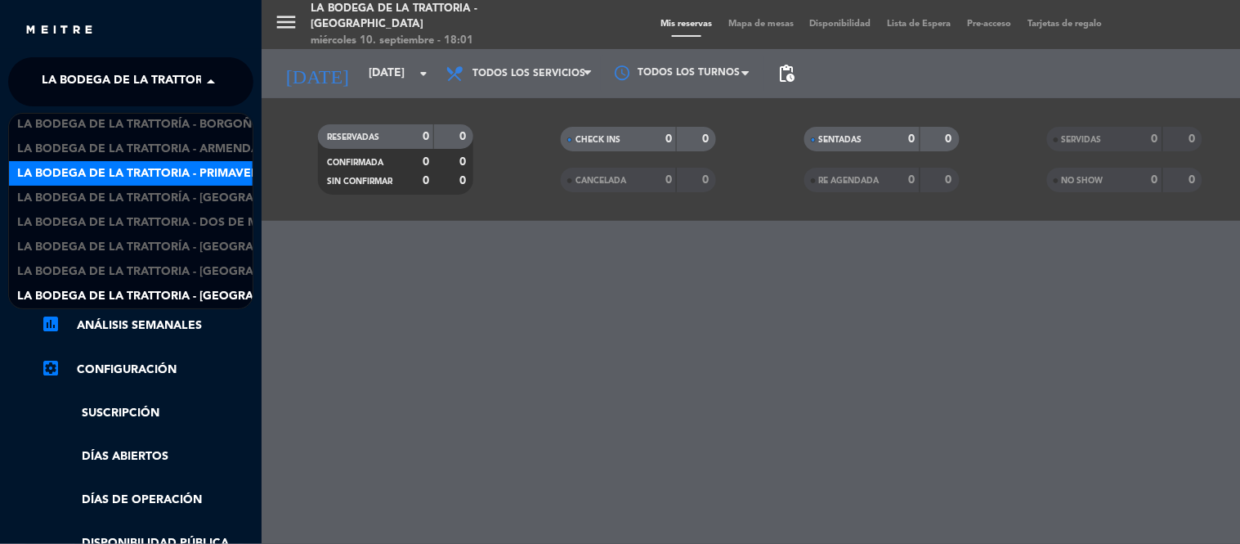
click at [213, 168] on span "La Bodega de la Trattoria - Primavera" at bounding box center [141, 173] width 249 height 19
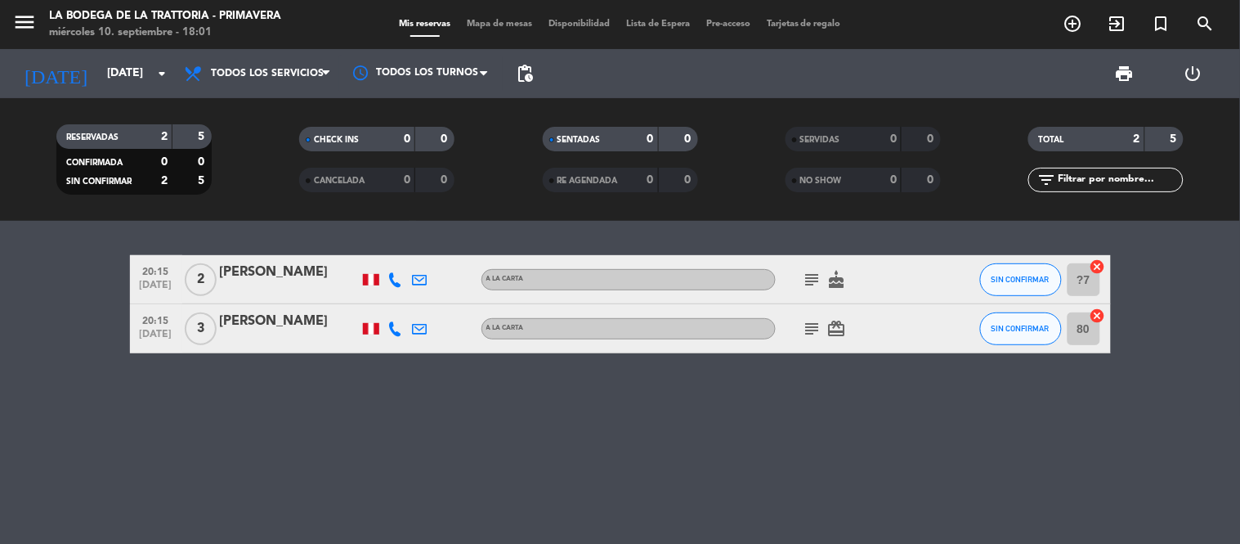
click at [296, 321] on div "[PERSON_NAME]" at bounding box center [289, 321] width 139 height 21
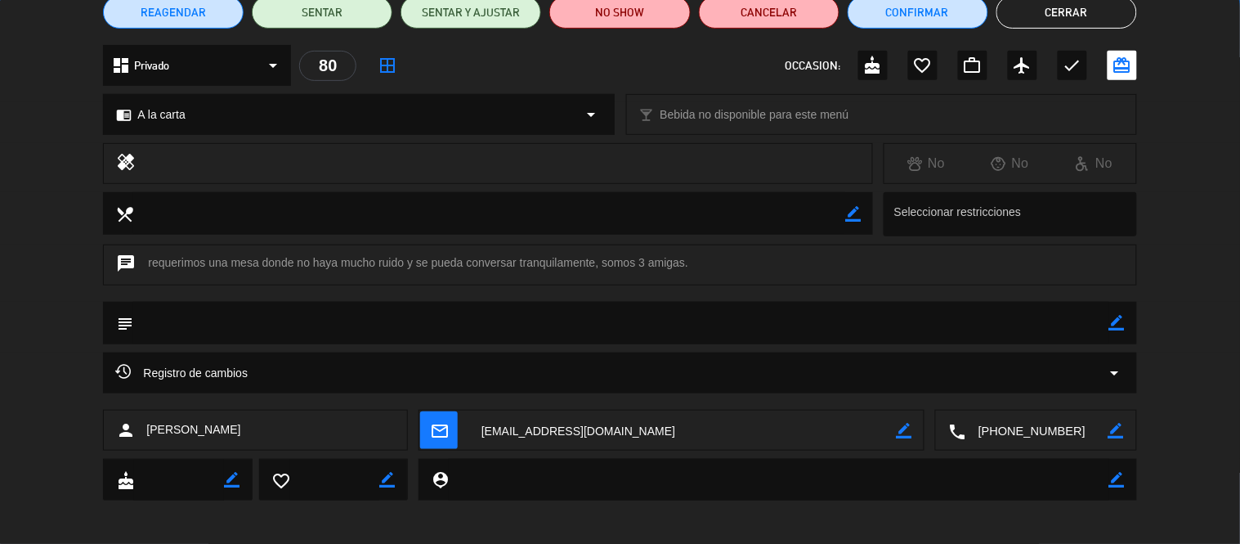
scroll to position [157, 0]
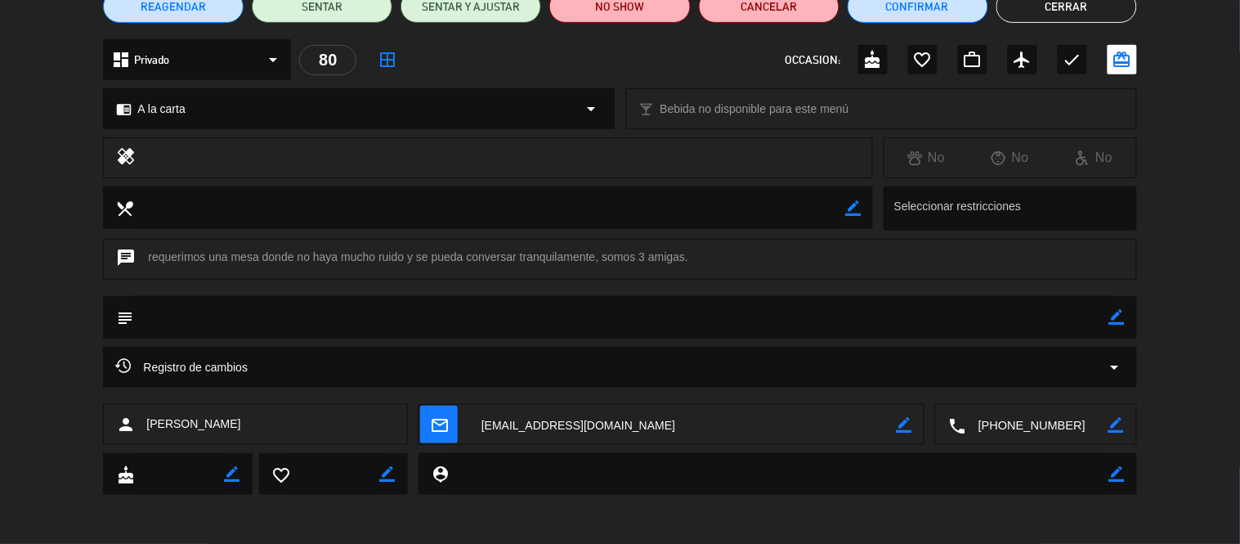
click at [990, 419] on textarea at bounding box center [1037, 425] width 142 height 41
drag, startPoint x: 726, startPoint y: 263, endPoint x: 316, endPoint y: 249, distance: 409.9
click at [316, 249] on div "chat requerimos una mesa donde no haya mucho ruido y se pueda conversar tranqui…" at bounding box center [620, 259] width 1034 height 41
drag, startPoint x: 147, startPoint y: 258, endPoint x: 200, endPoint y: 246, distance: 54.4
click at [276, 249] on div "chat requerimos una mesa donde no haya mucho ruido y se pueda conversar tranqui…" at bounding box center [620, 259] width 1034 height 41
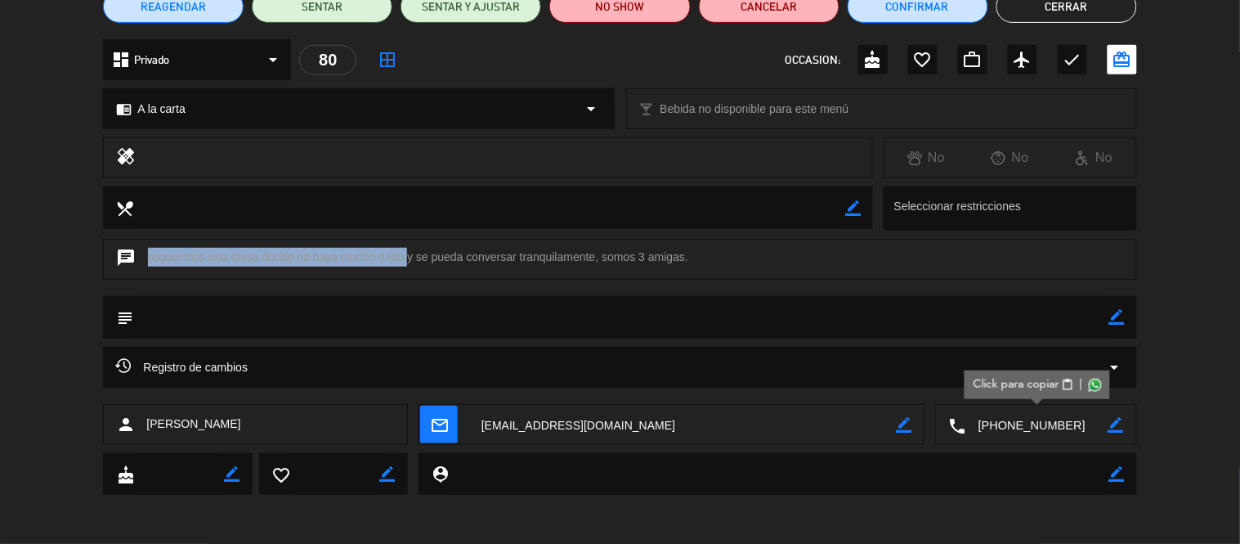
drag, startPoint x: 403, startPoint y: 257, endPoint x: 210, endPoint y: 249, distance: 193.1
click at [210, 249] on div "chat requerimos una mesa donde no haya mucho ruido y se pueda conversar tranqui…" at bounding box center [620, 259] width 1034 height 41
copy div "requerimos una mesa donde no haya mucho ruido"
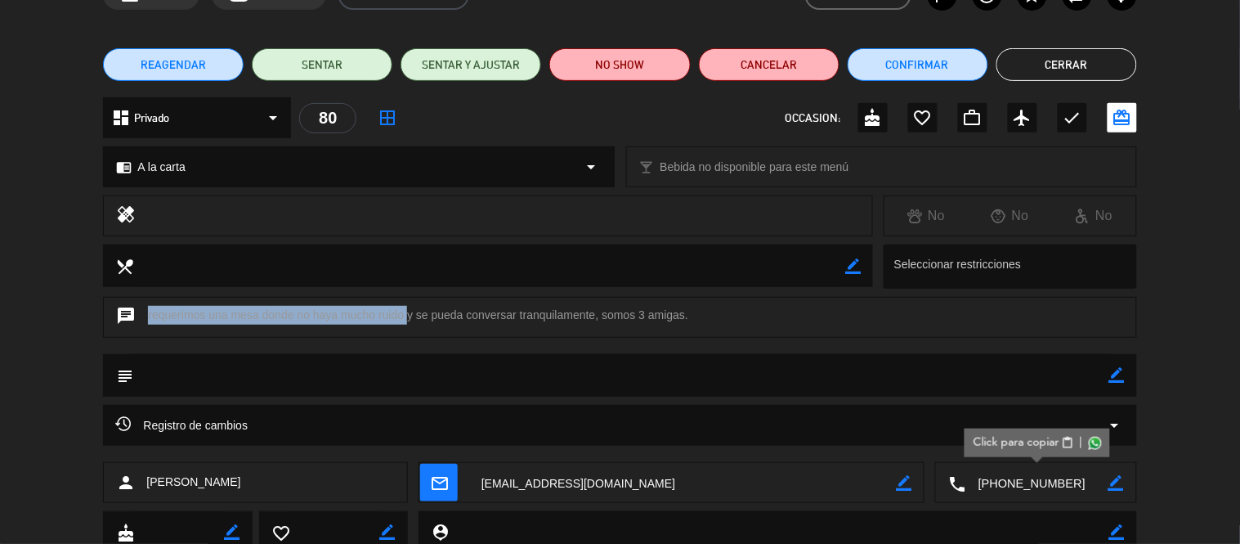
scroll to position [0, 0]
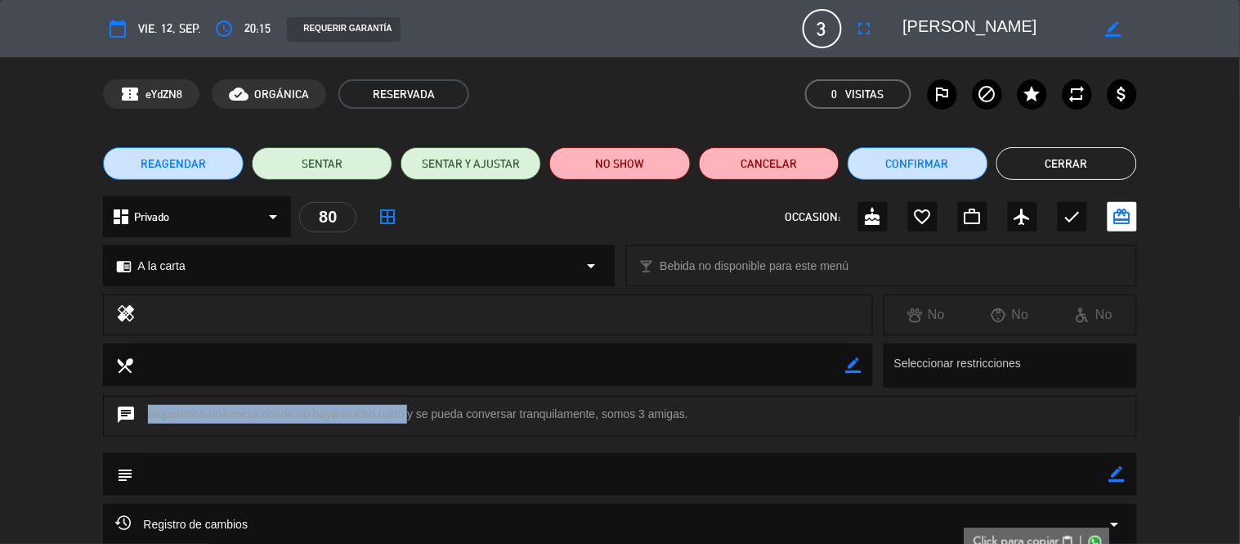
click at [1072, 165] on button "Cerrar" at bounding box center [1067, 163] width 141 height 33
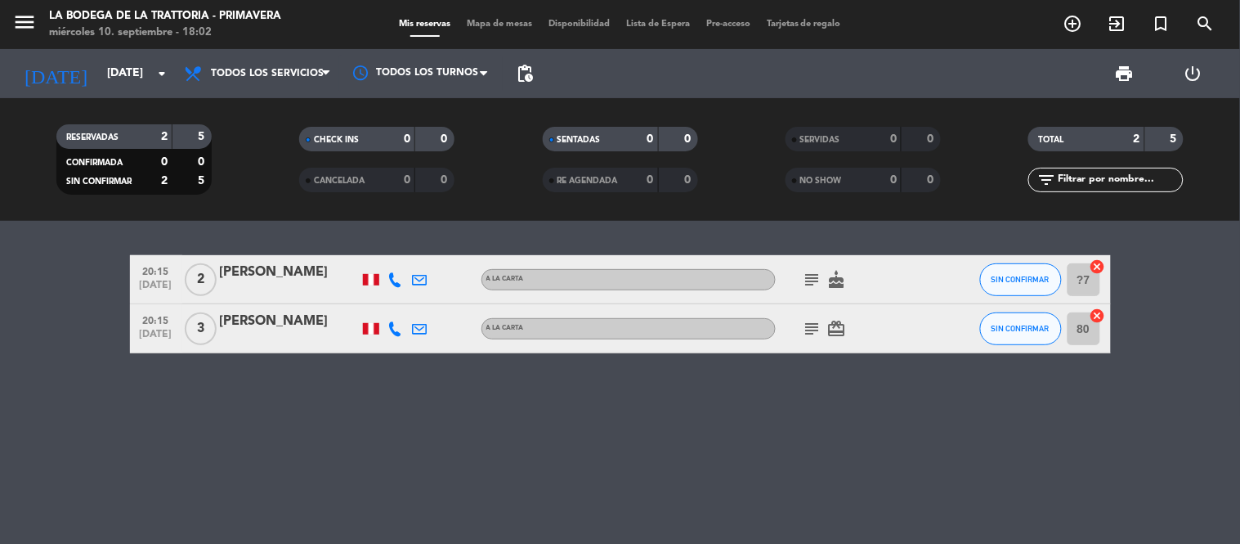
click at [253, 316] on div "[PERSON_NAME]" at bounding box center [289, 321] width 139 height 21
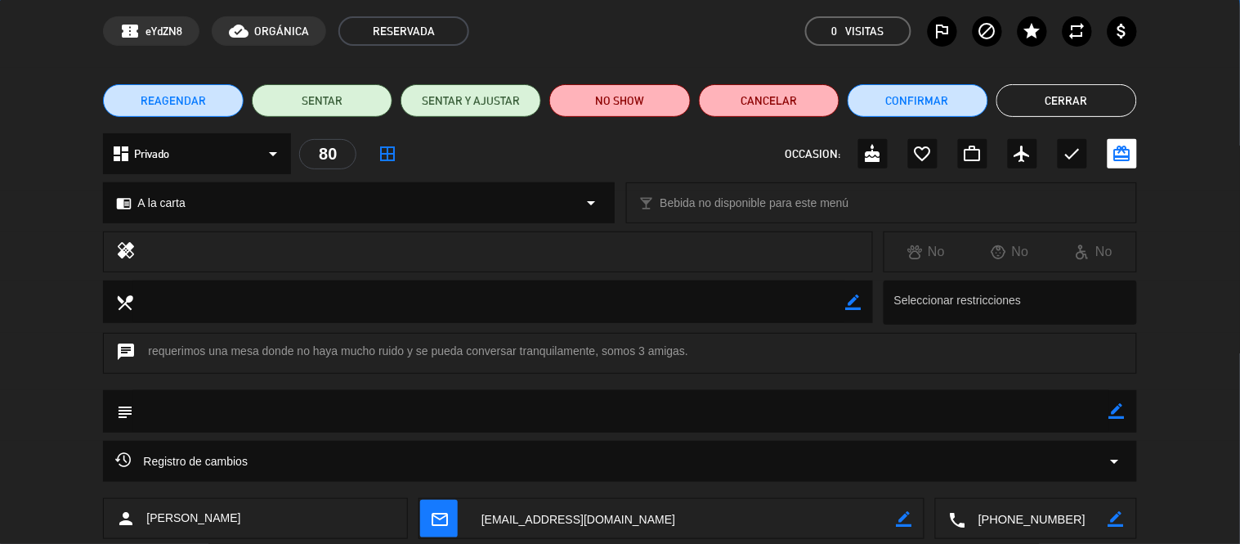
scroll to position [91, 0]
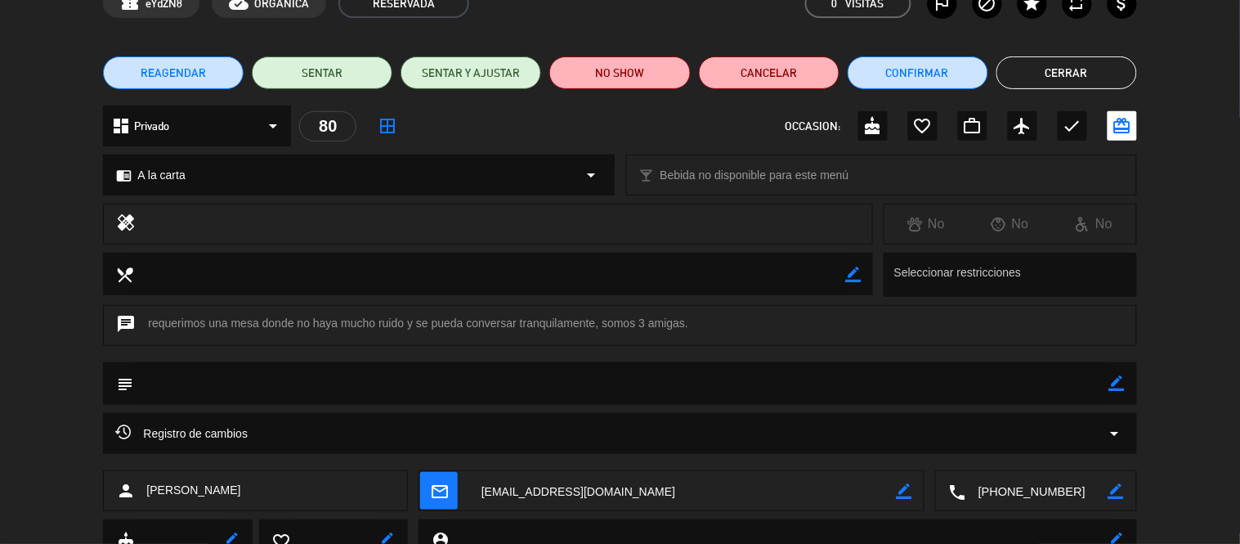
click at [562, 494] on textarea at bounding box center [682, 491] width 427 height 41
drag, startPoint x: 285, startPoint y: 499, endPoint x: 146, endPoint y: 489, distance: 139.4
click at [146, 489] on div "person [PERSON_NAME]" at bounding box center [255, 490] width 305 height 41
copy span "[PERSON_NAME]"
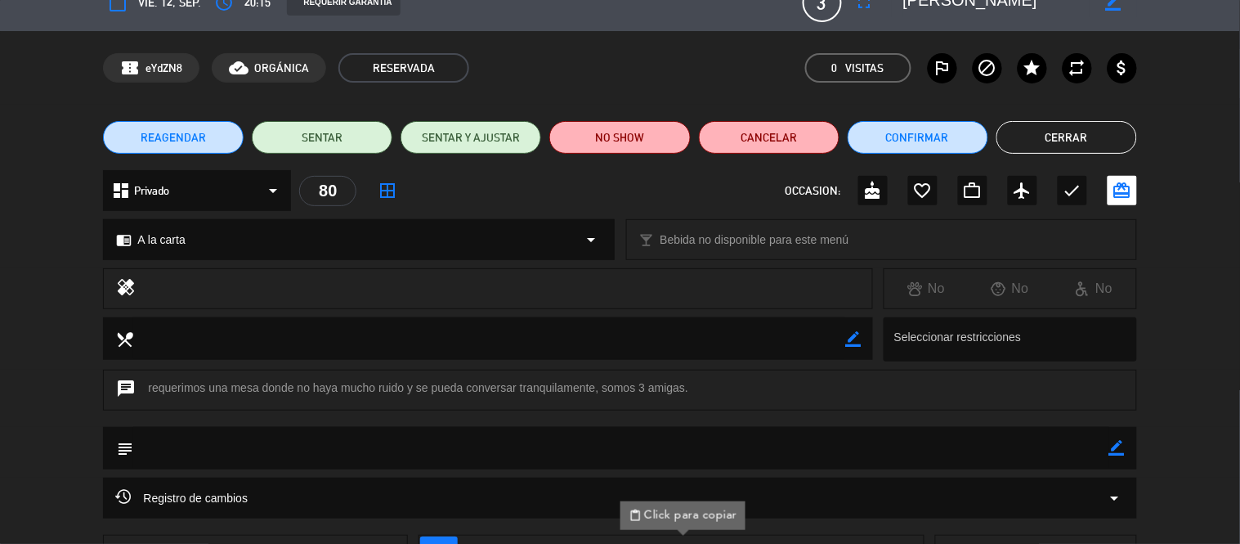
scroll to position [0, 0]
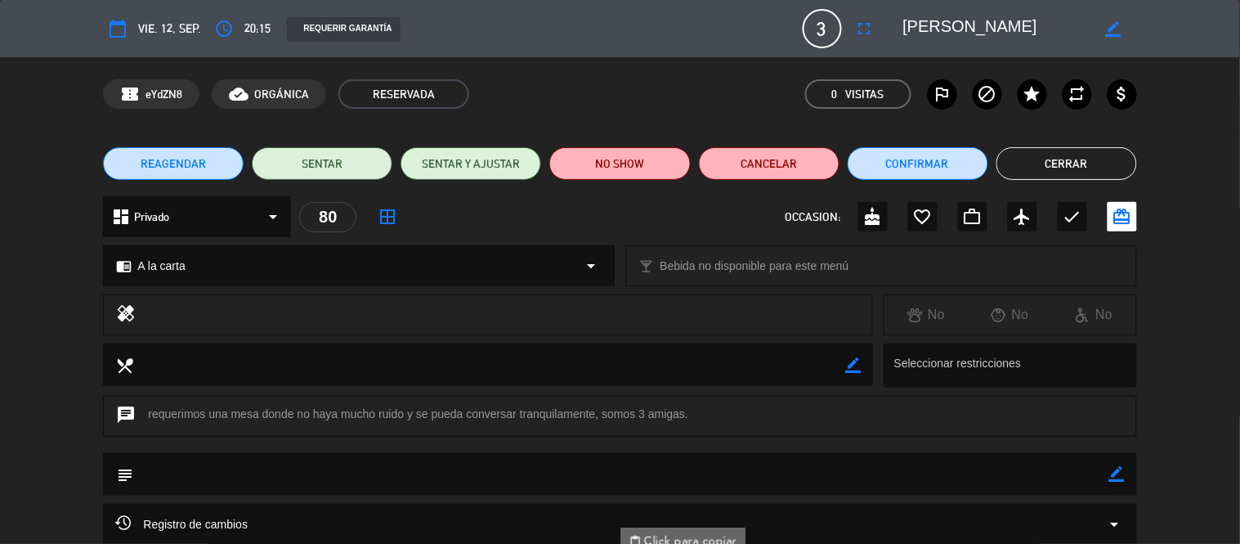
click at [1093, 157] on button "Cerrar" at bounding box center [1067, 163] width 141 height 33
